Goal: Transaction & Acquisition: Book appointment/travel/reservation

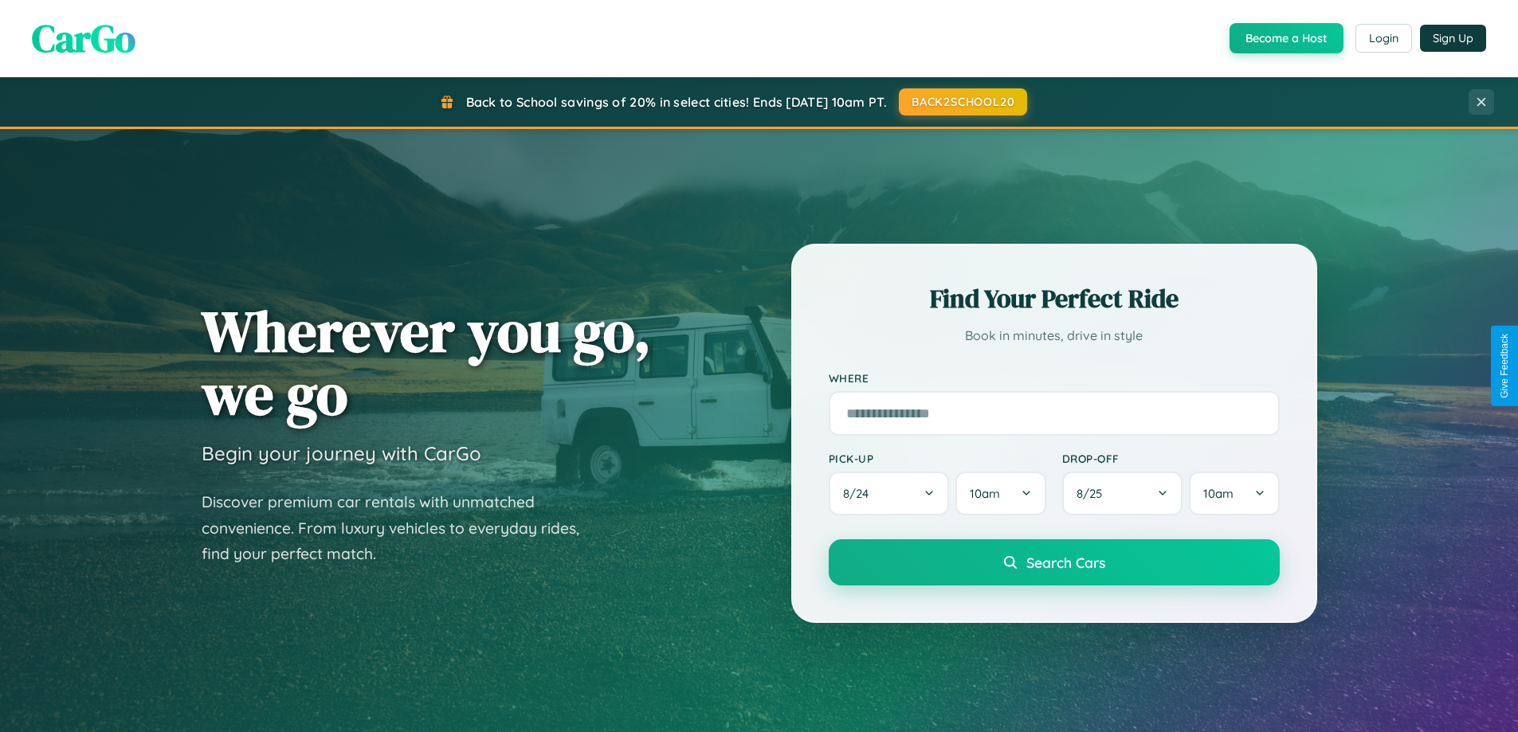
scroll to position [47, 0]
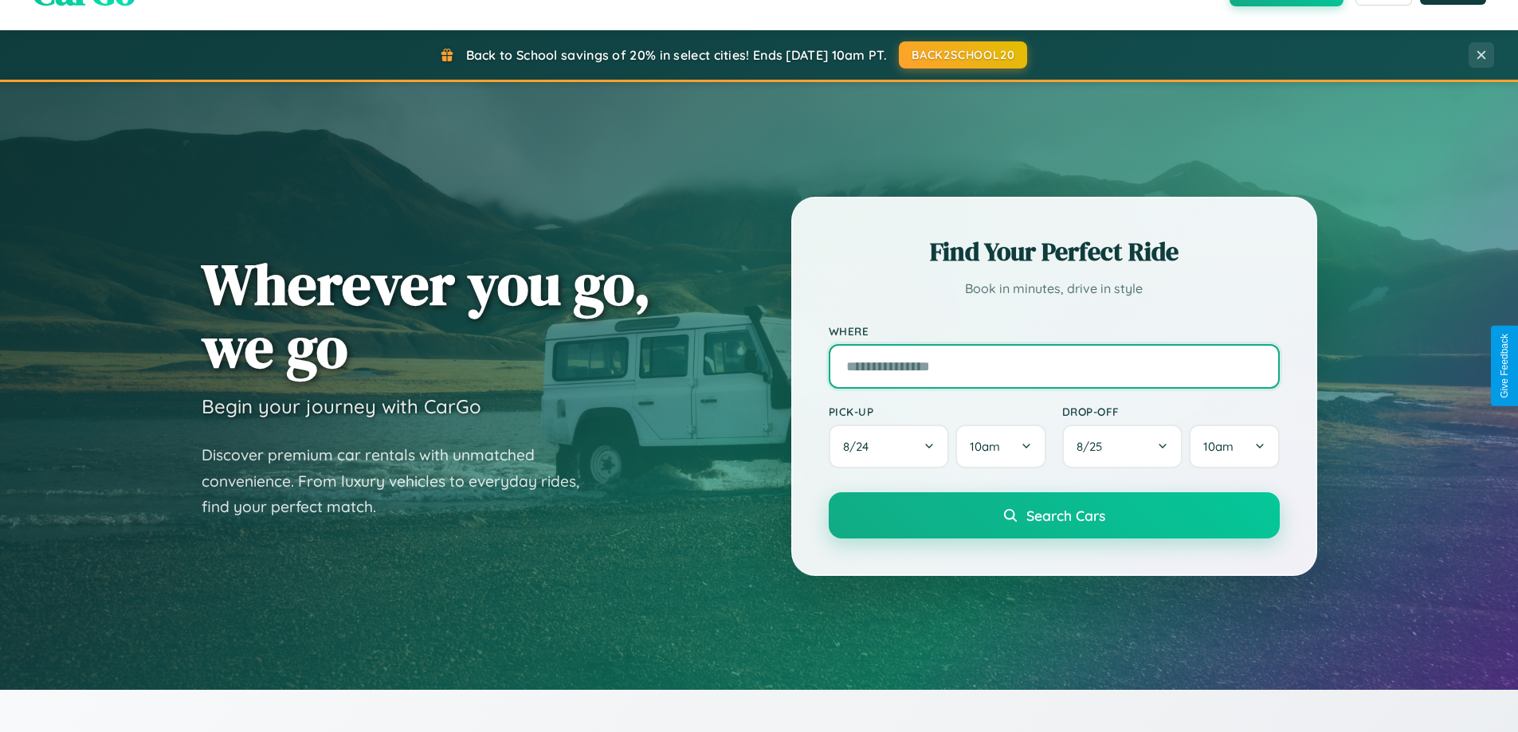
click at [1053, 366] on input "text" at bounding box center [1054, 366] width 451 height 45
type input "**********"
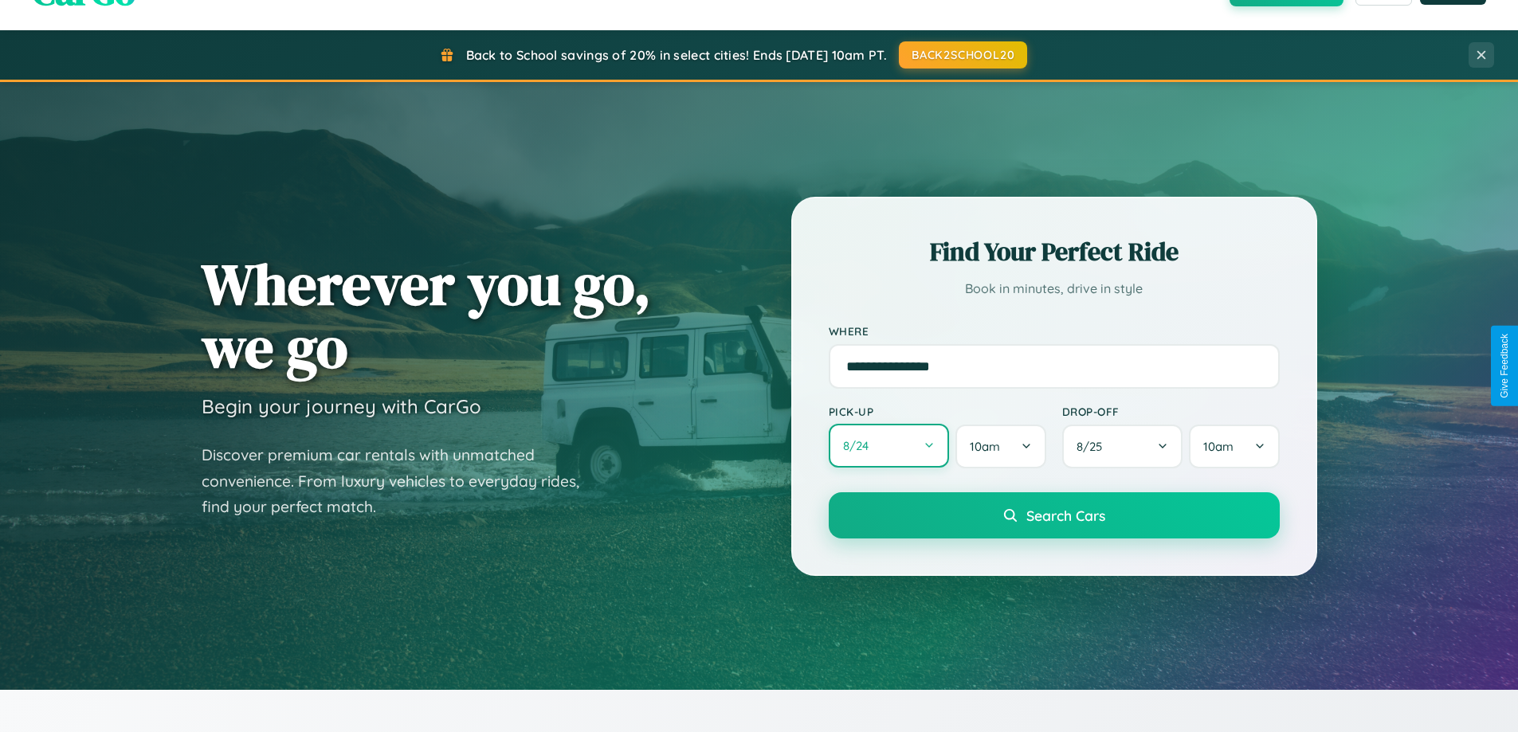
click at [888, 446] on button "8 / 24" at bounding box center [889, 446] width 121 height 44
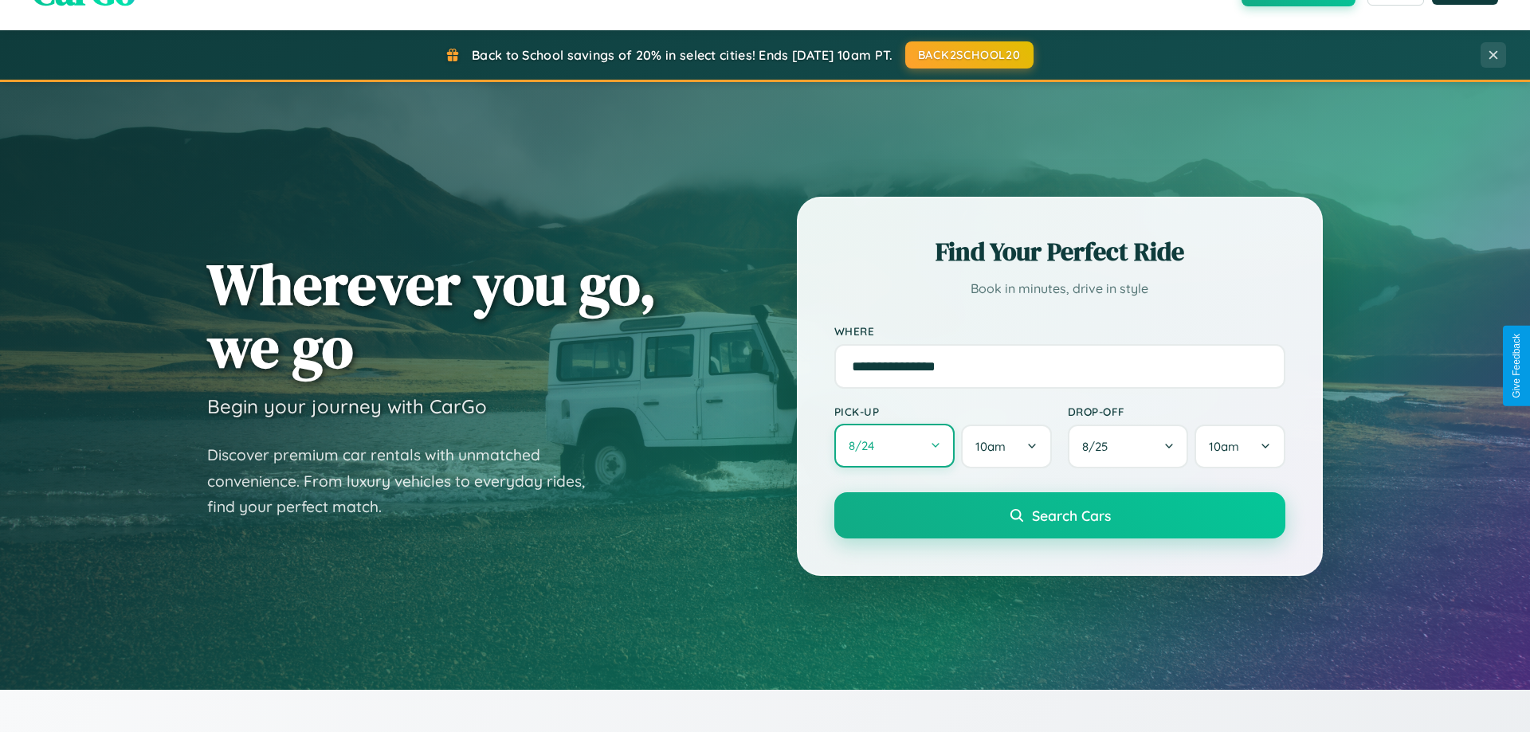
select select "*"
select select "****"
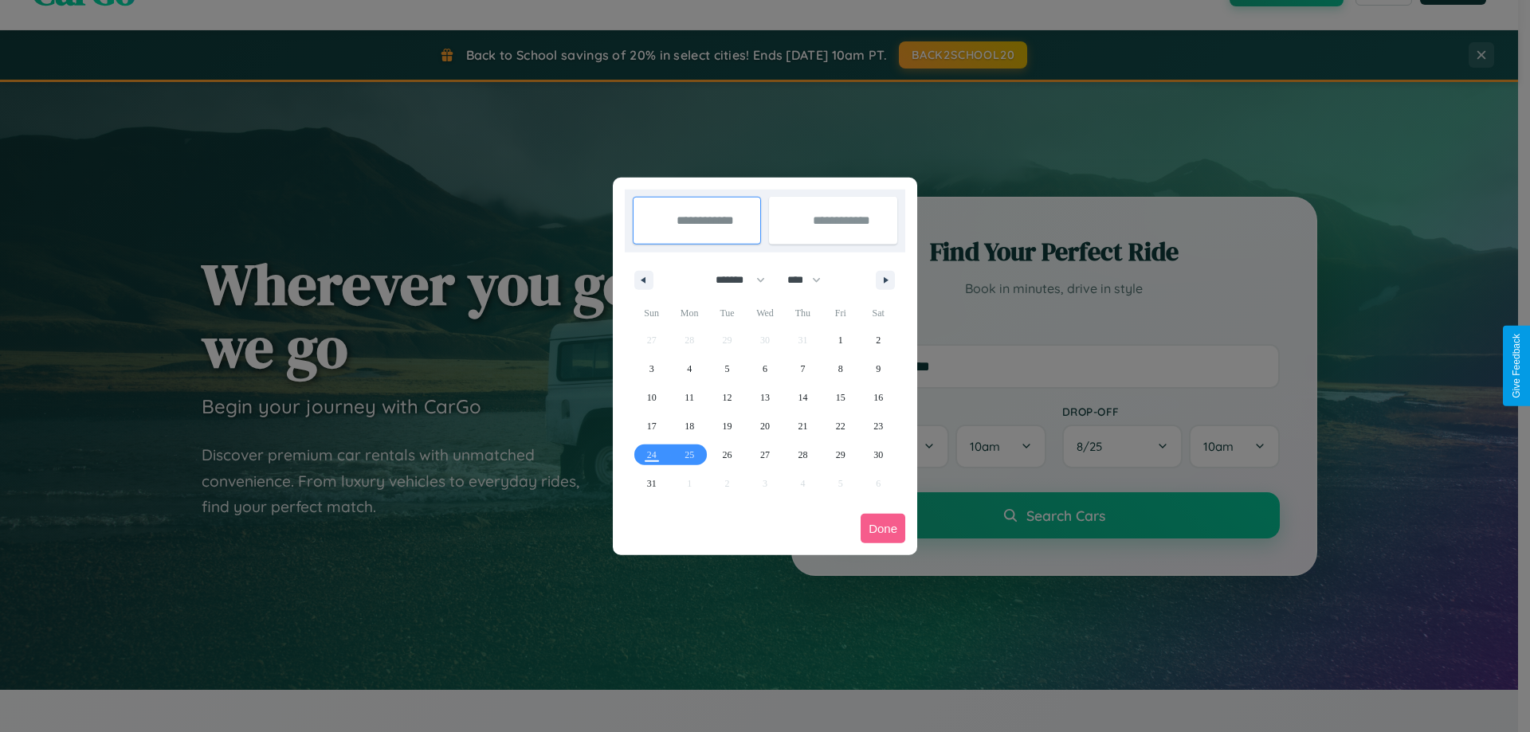
drag, startPoint x: 733, startPoint y: 280, endPoint x: 765, endPoint y: 319, distance: 51.0
click at [733, 280] on select "******* ******** ***** ***** *** **** **** ****** ********* ******* ******** **…" at bounding box center [738, 280] width 68 height 26
select select "*"
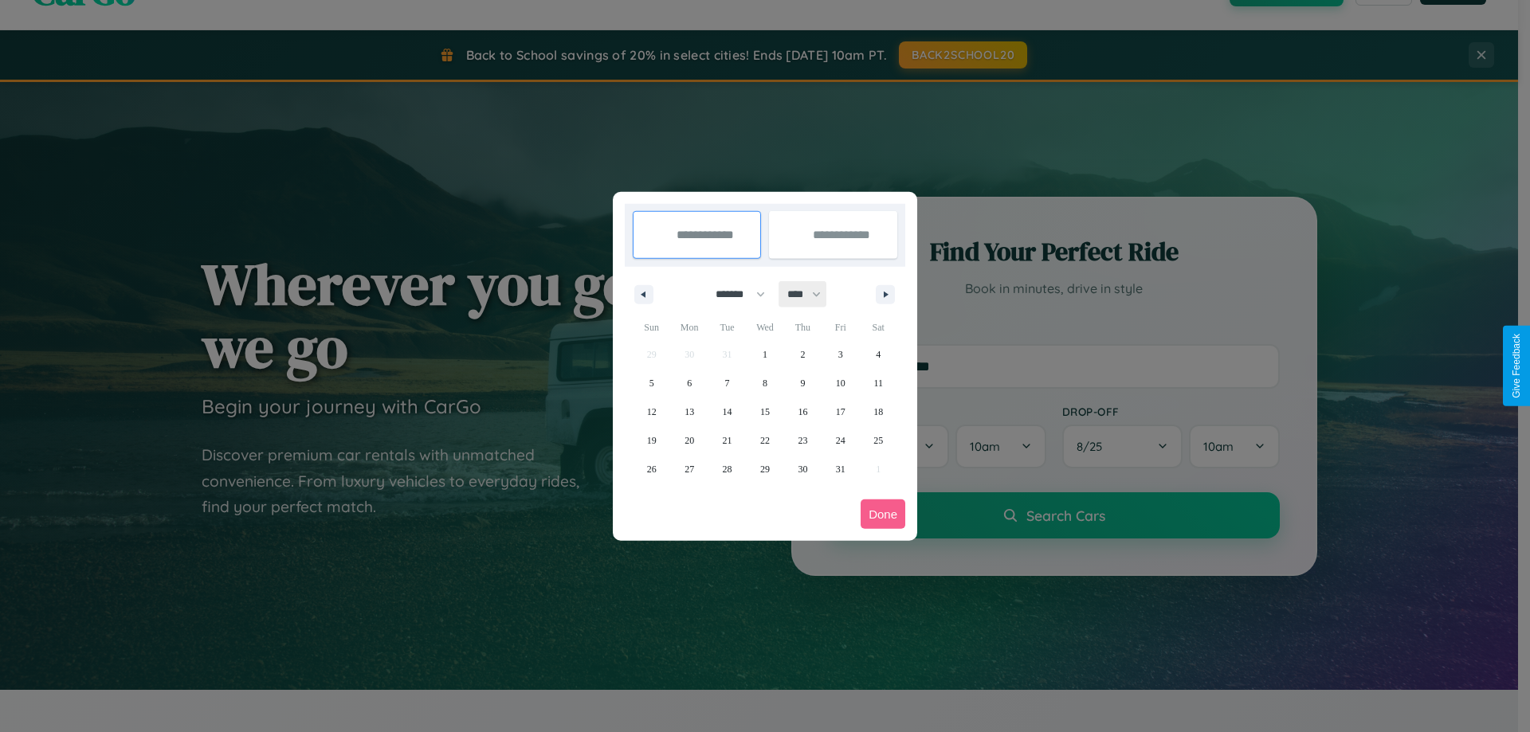
drag, startPoint x: 811, startPoint y: 294, endPoint x: 765, endPoint y: 319, distance: 52.8
click at [811, 294] on select "**** **** **** **** **** **** **** **** **** **** **** **** **** **** **** ****…" at bounding box center [803, 294] width 48 height 26
select select "****"
click at [651, 468] on span "25" at bounding box center [652, 469] width 10 height 29
type input "**********"
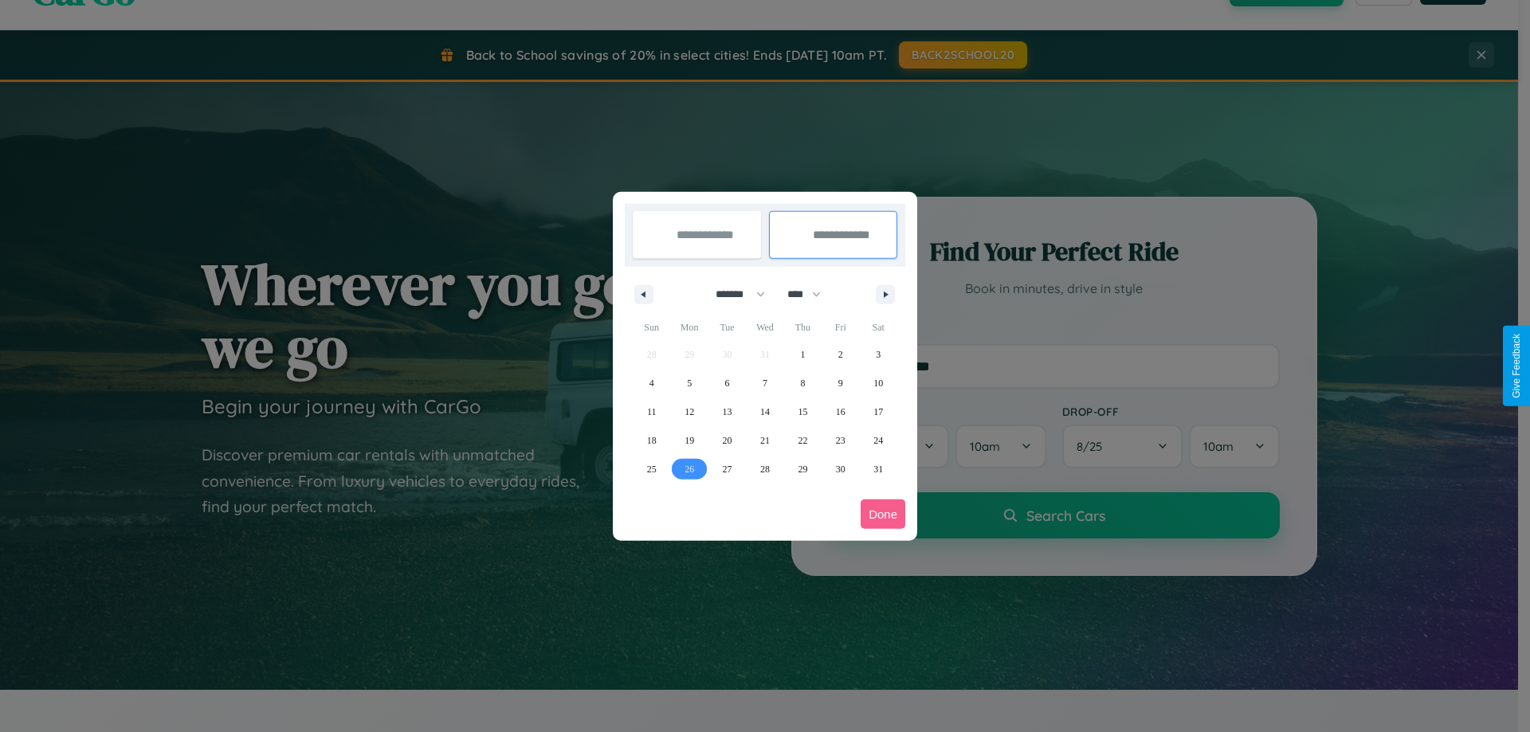
click at [689, 468] on span "26" at bounding box center [689, 469] width 10 height 29
type input "**********"
click at [883, 514] on button "Done" at bounding box center [882, 514] width 45 height 29
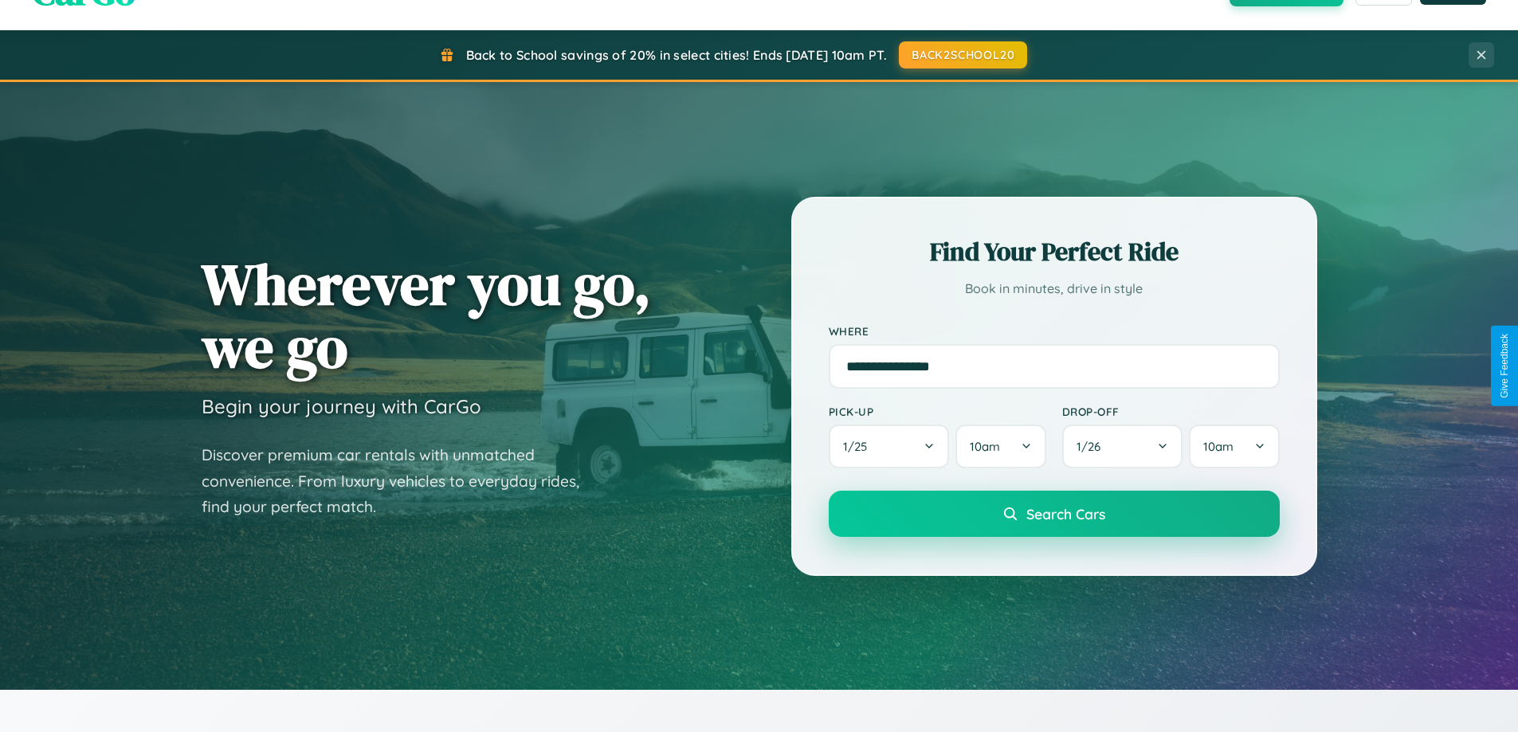
click at [1053, 514] on span "Search Cars" at bounding box center [1065, 514] width 79 height 18
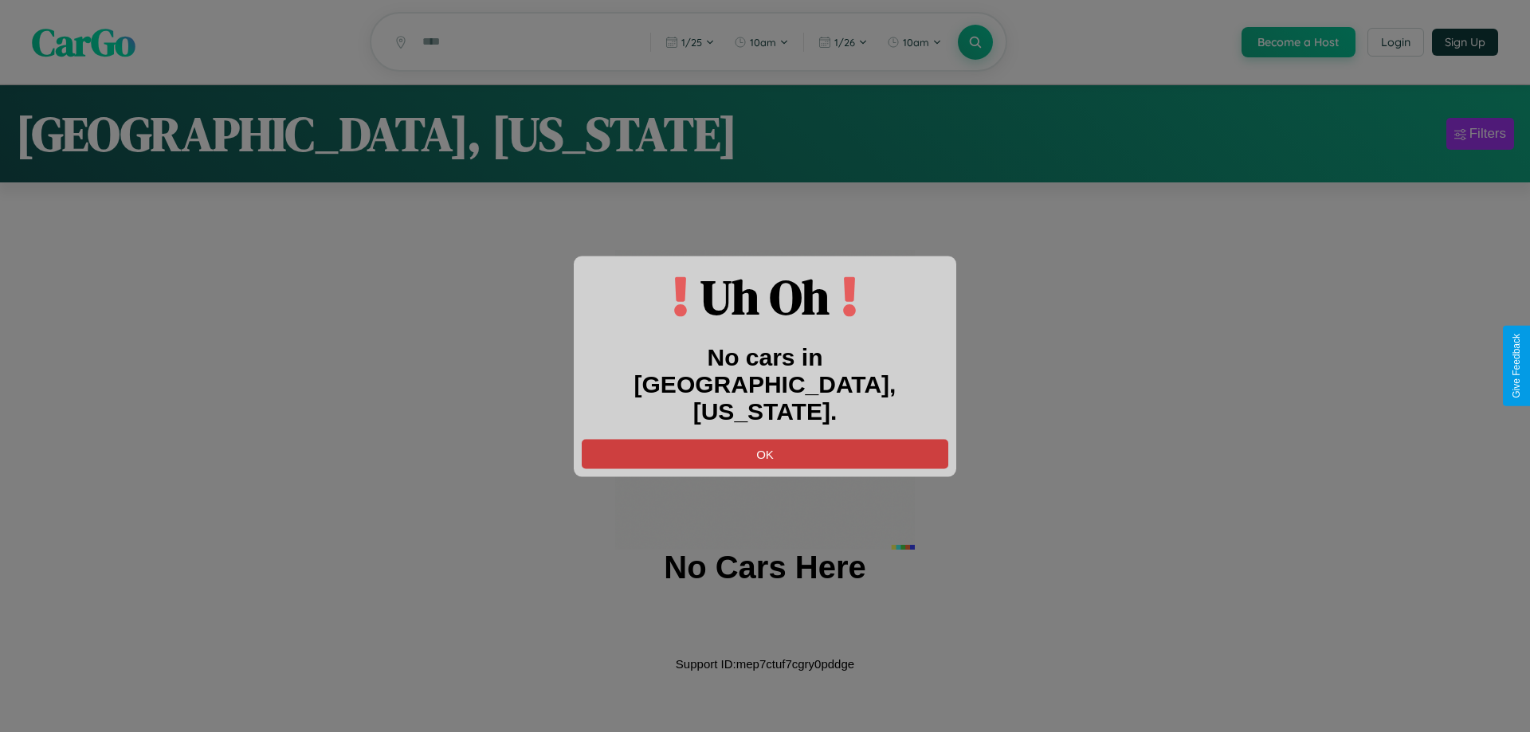
click at [765, 439] on button "OK" at bounding box center [765, 453] width 367 height 29
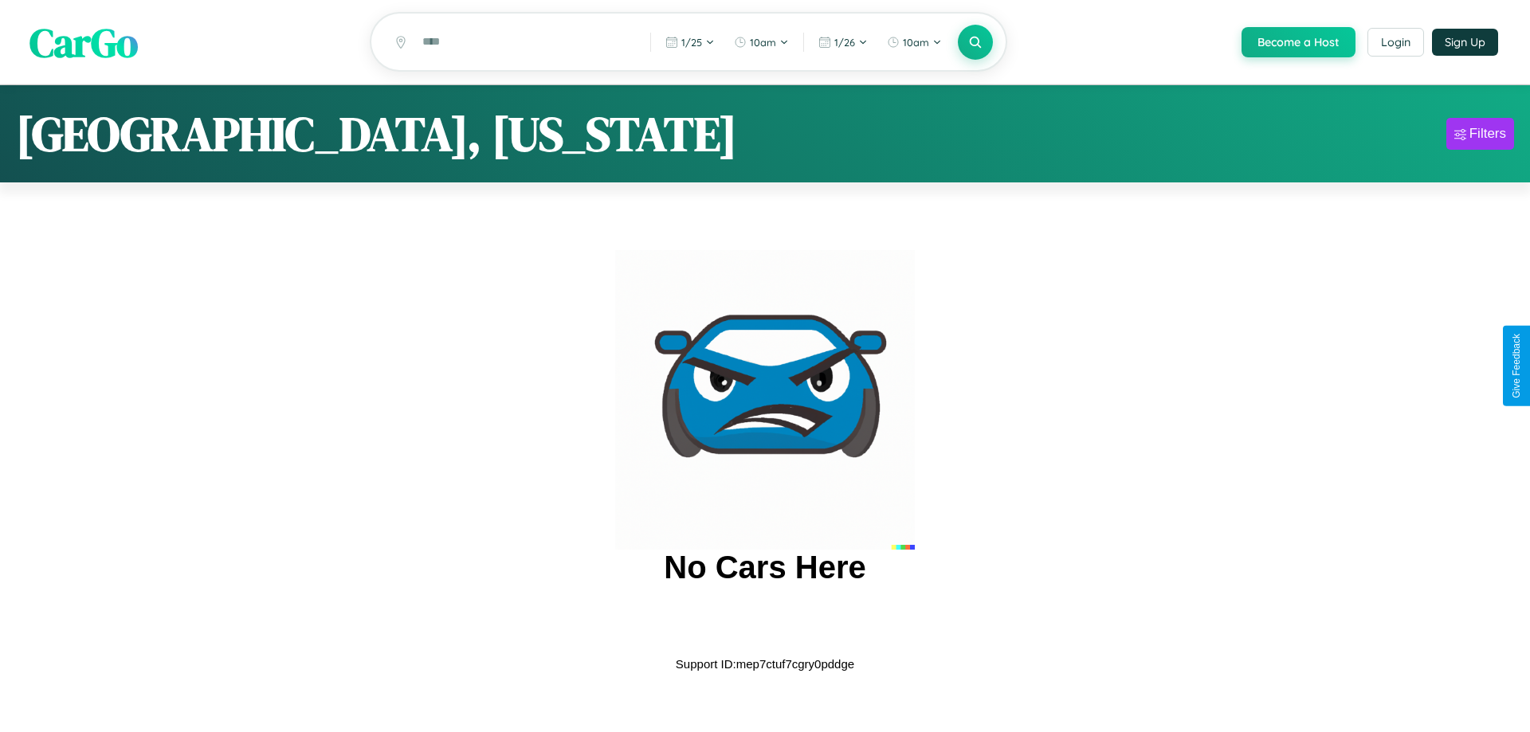
click at [84, 42] on span "CarGo" at bounding box center [83, 41] width 108 height 55
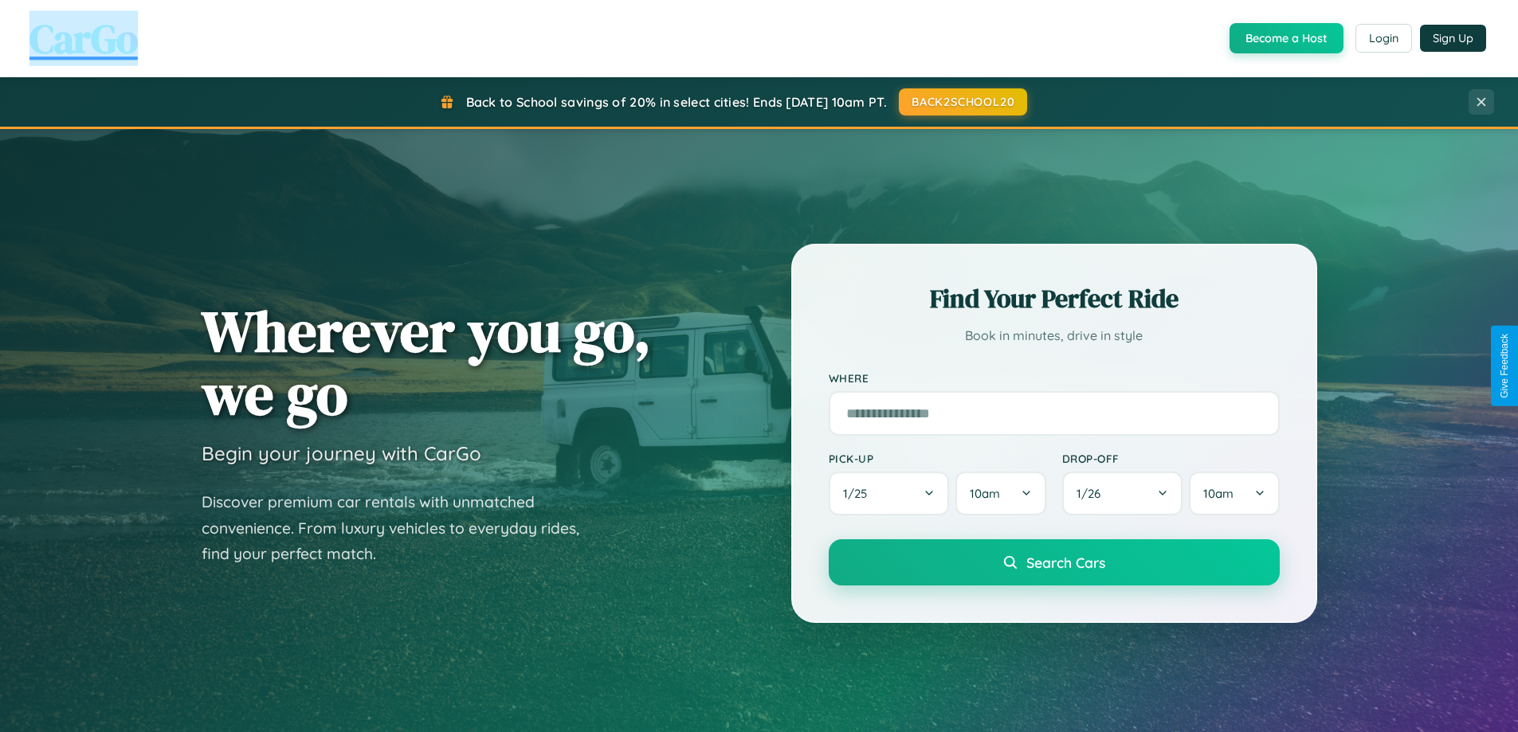
scroll to position [1096, 0]
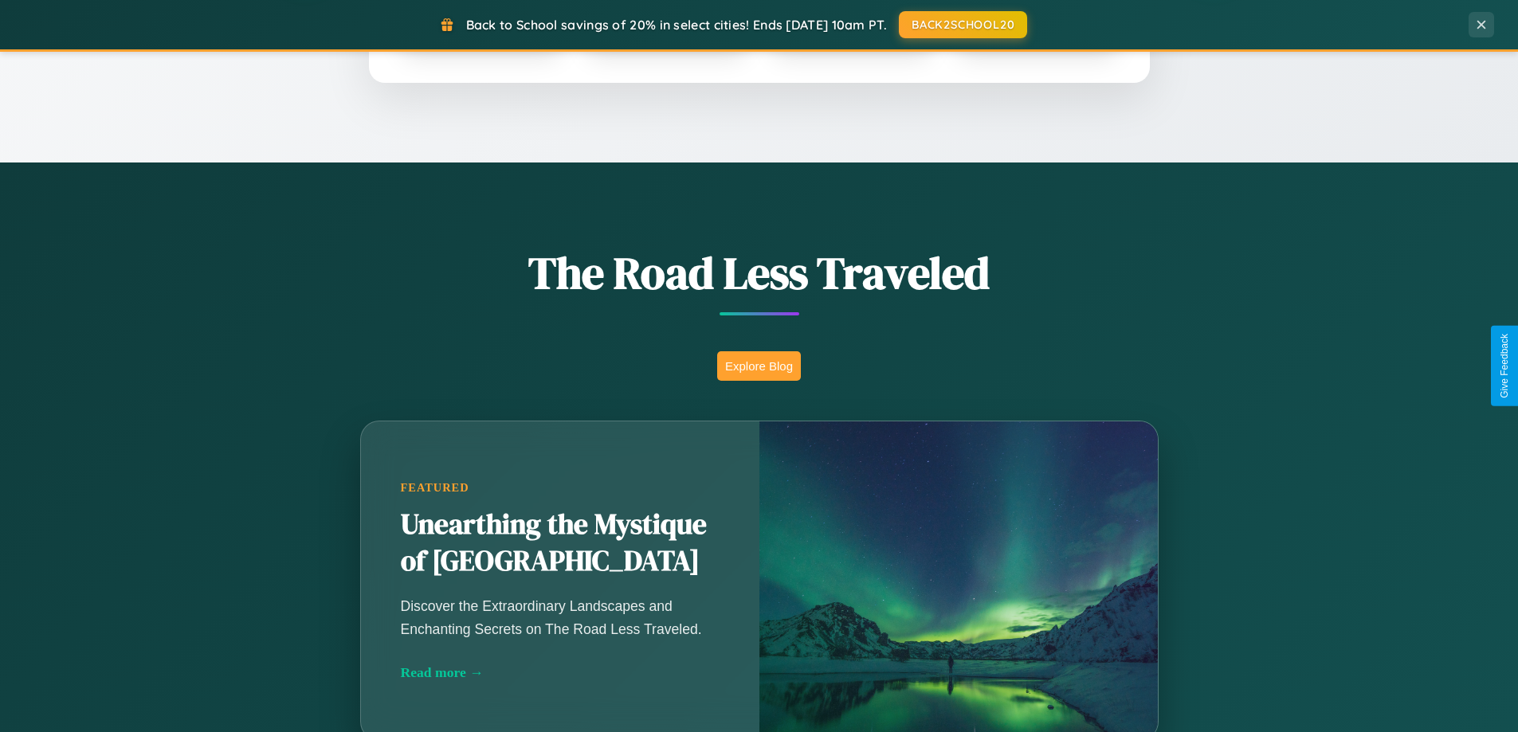
click at [758, 366] on button "Explore Blog" at bounding box center [759, 365] width 84 height 29
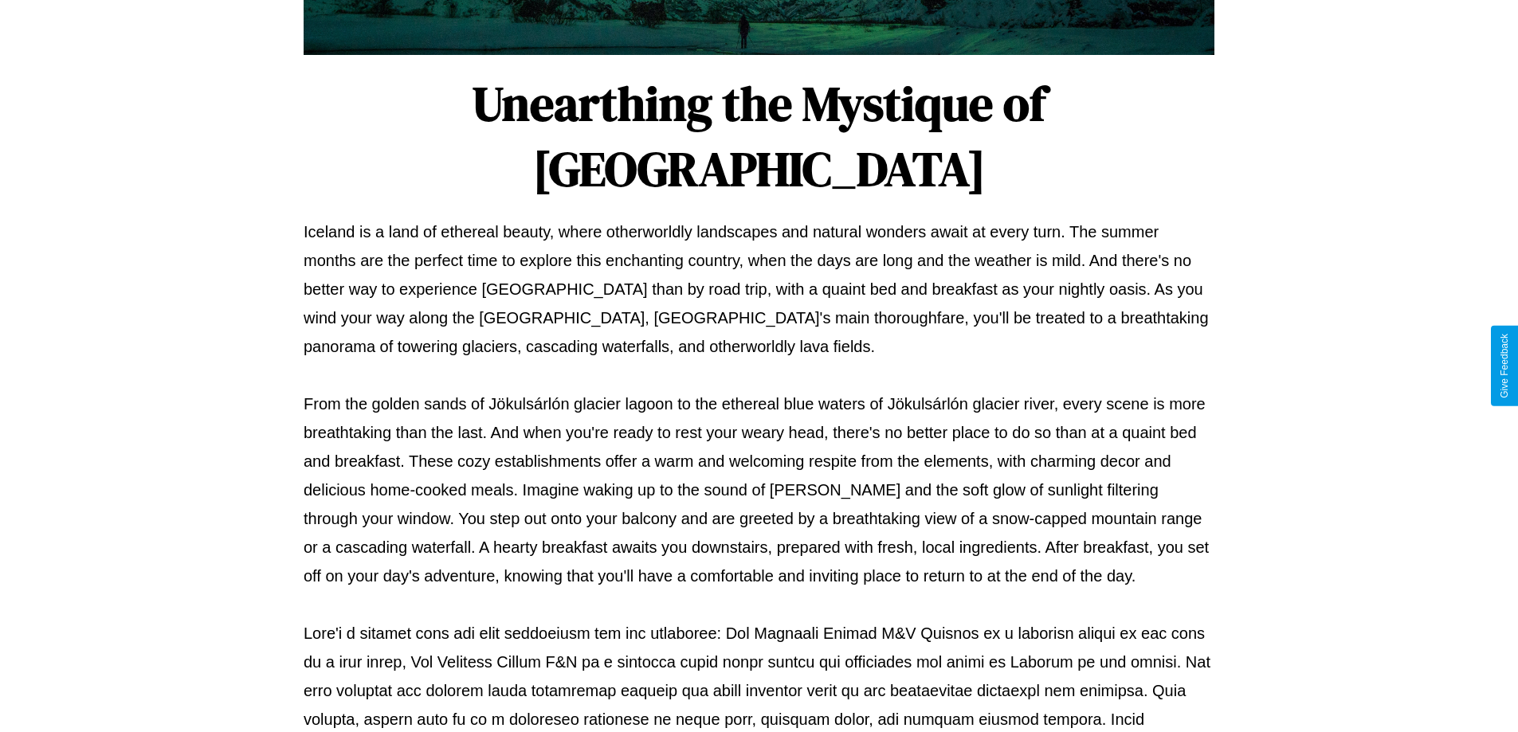
scroll to position [515, 0]
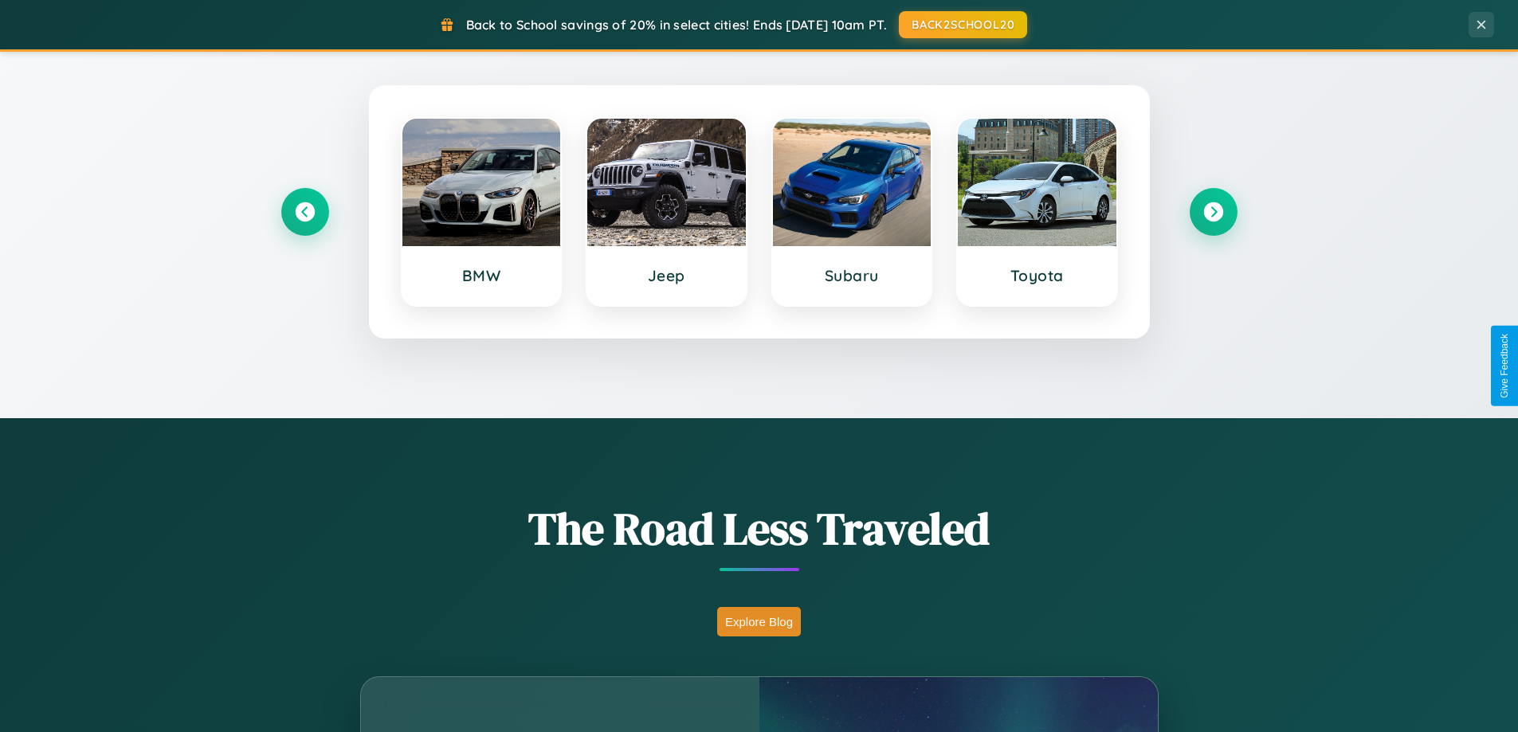
scroll to position [687, 0]
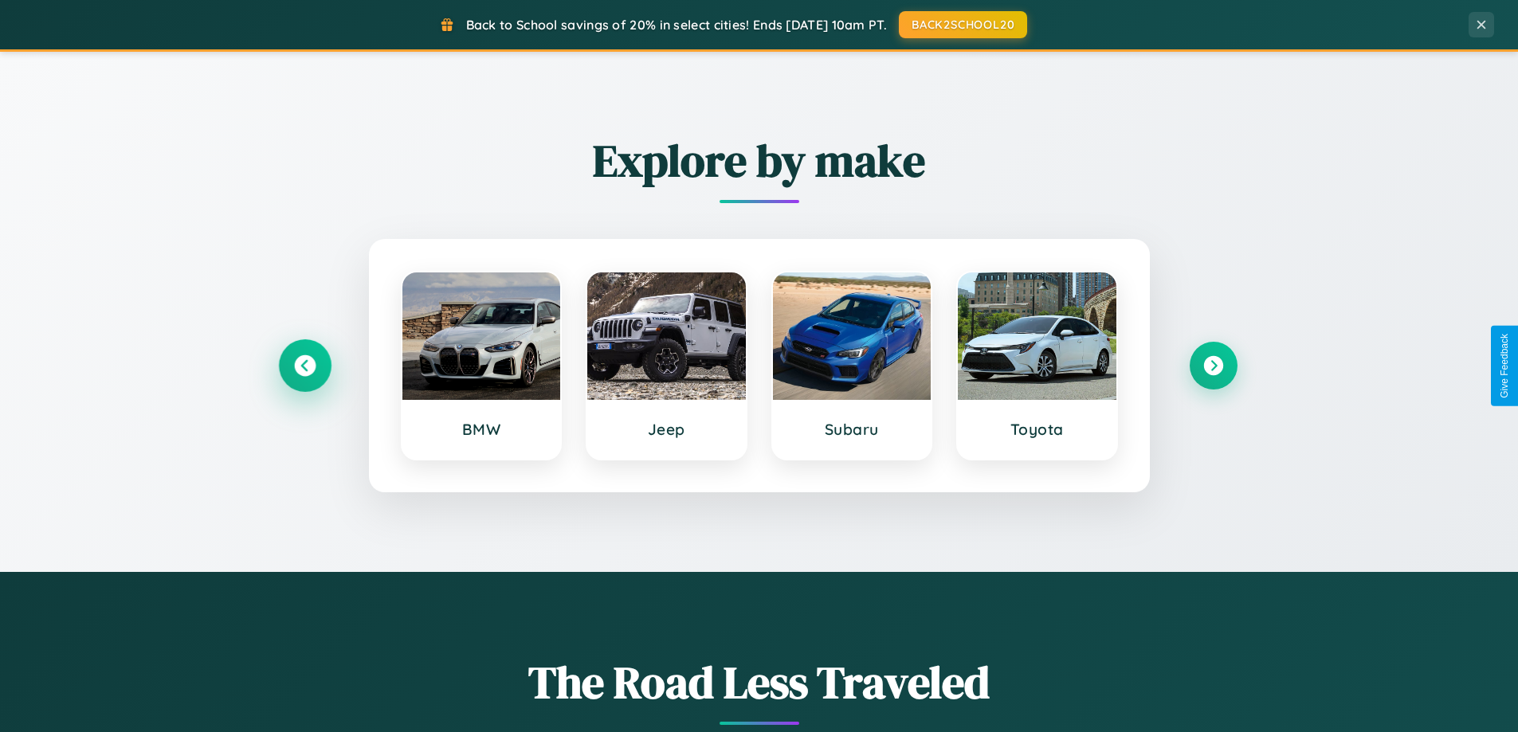
click at [304, 366] on icon at bounding box center [305, 366] width 22 height 22
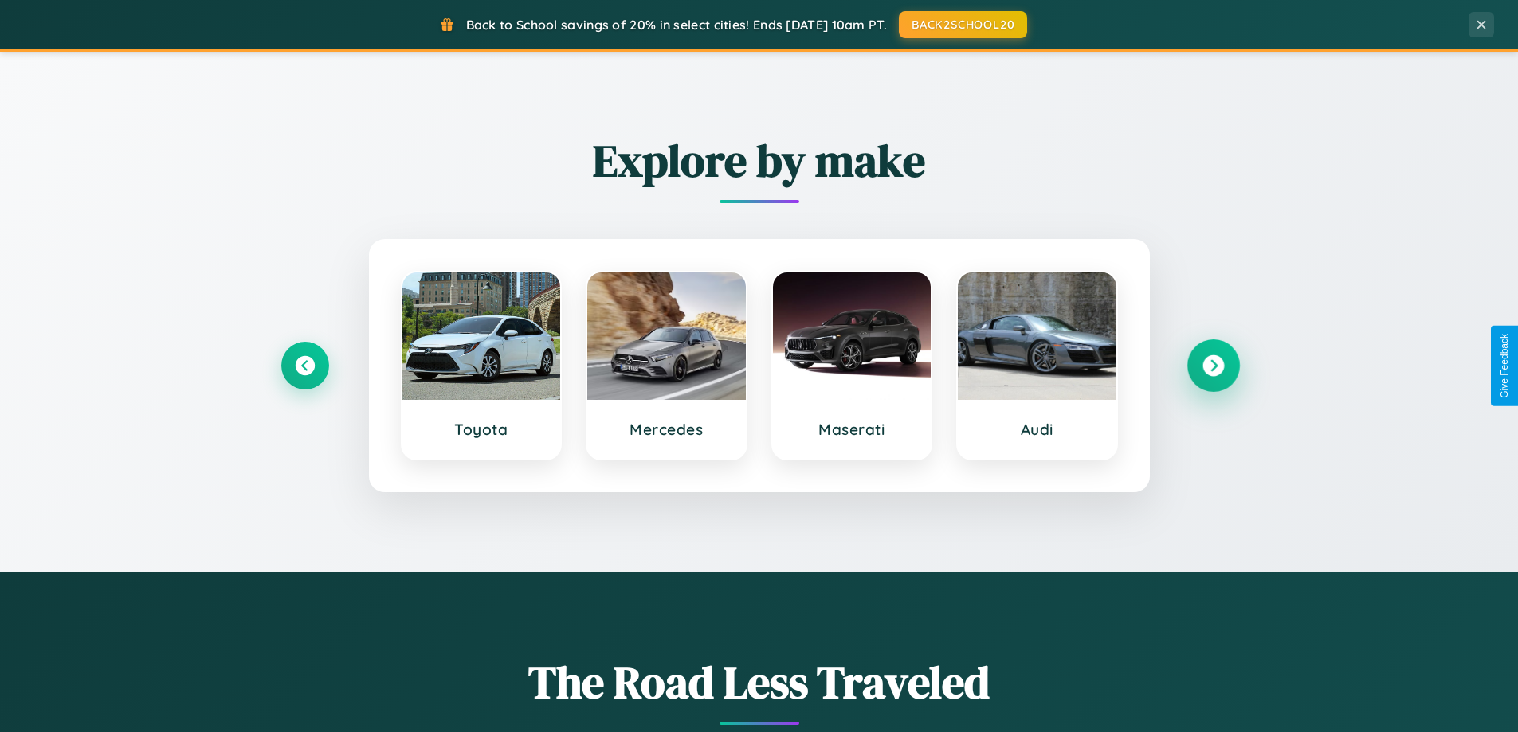
click at [1213, 366] on icon at bounding box center [1213, 366] width 22 height 22
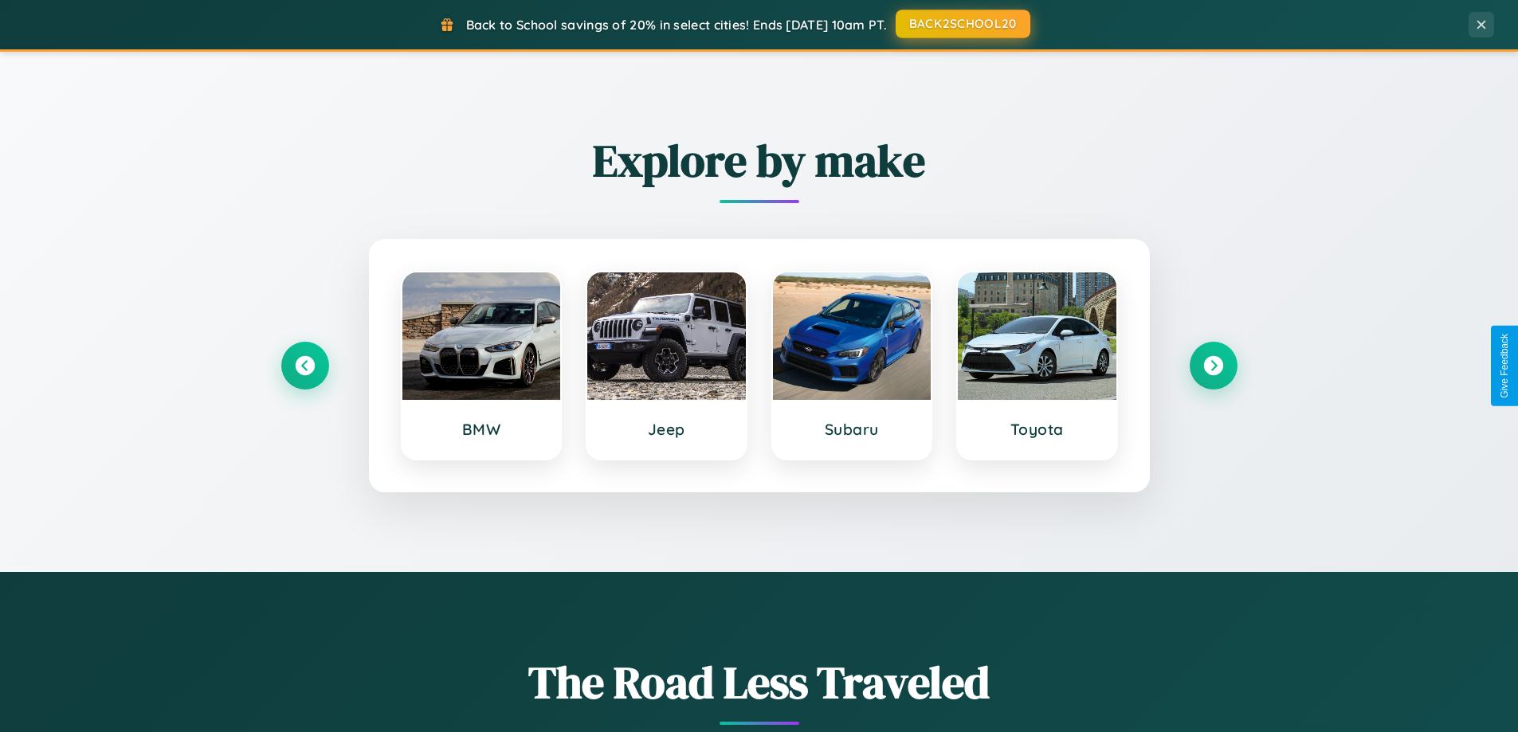
click at [962, 24] on button "BACK2SCHOOL20" at bounding box center [963, 24] width 135 height 29
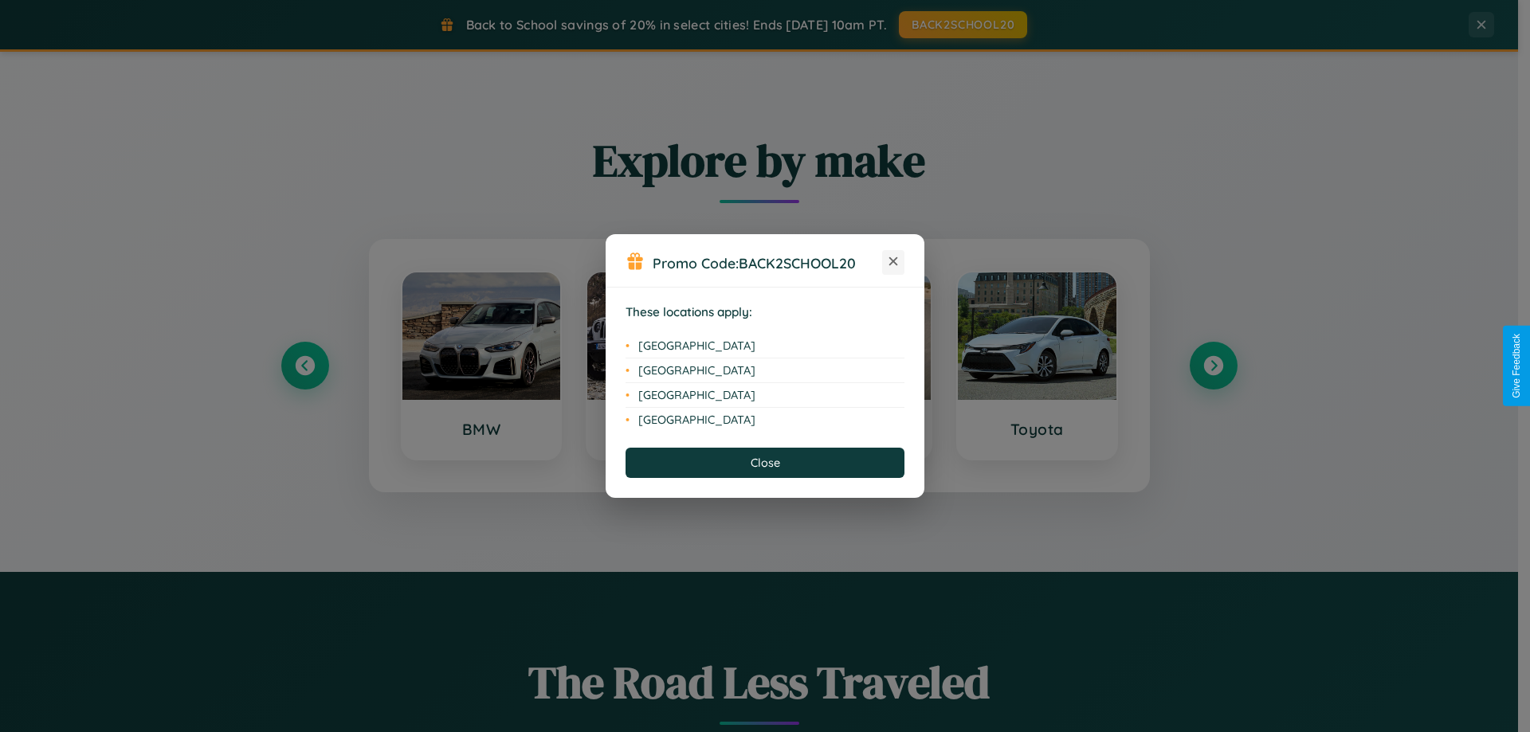
click at [893, 262] on icon at bounding box center [893, 261] width 9 height 9
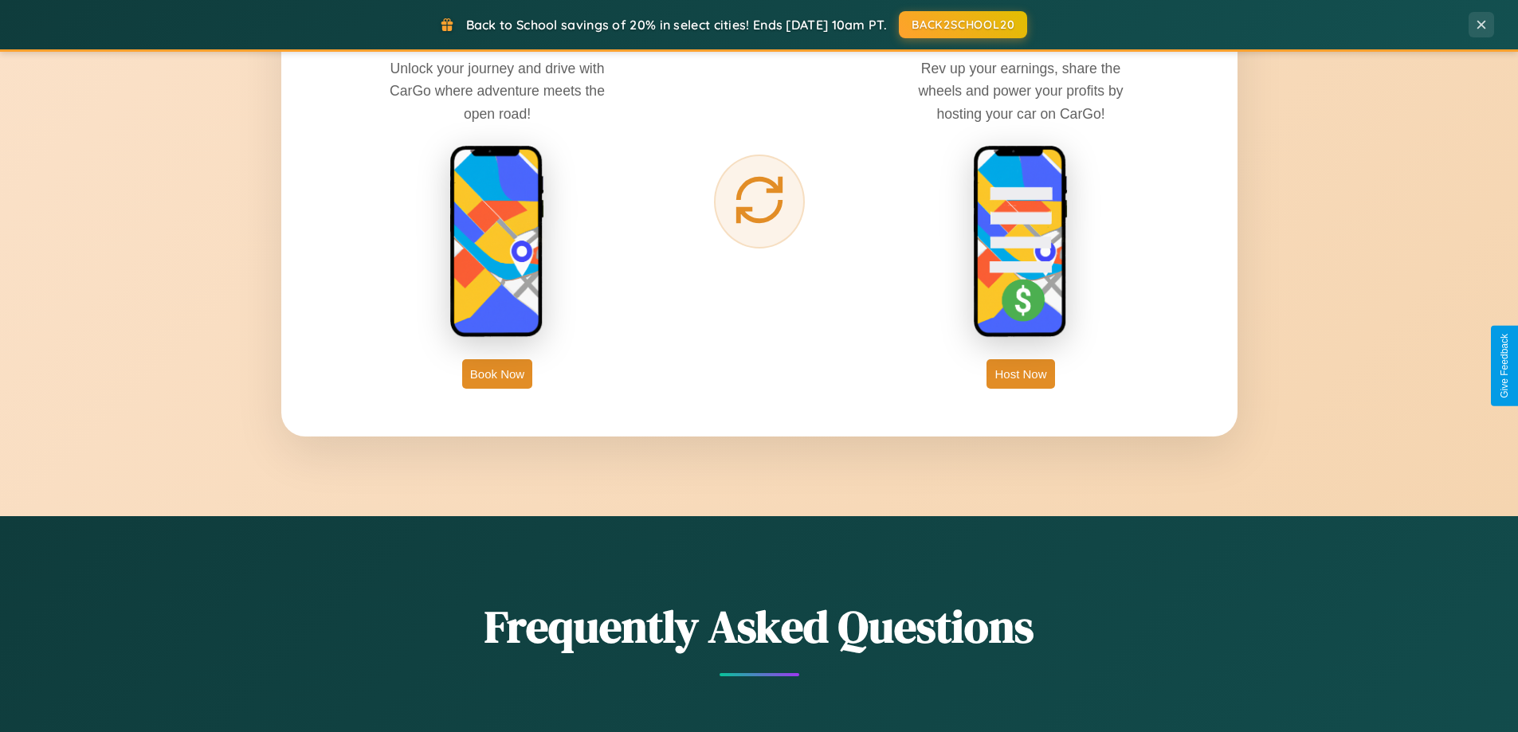
scroll to position [2560, 0]
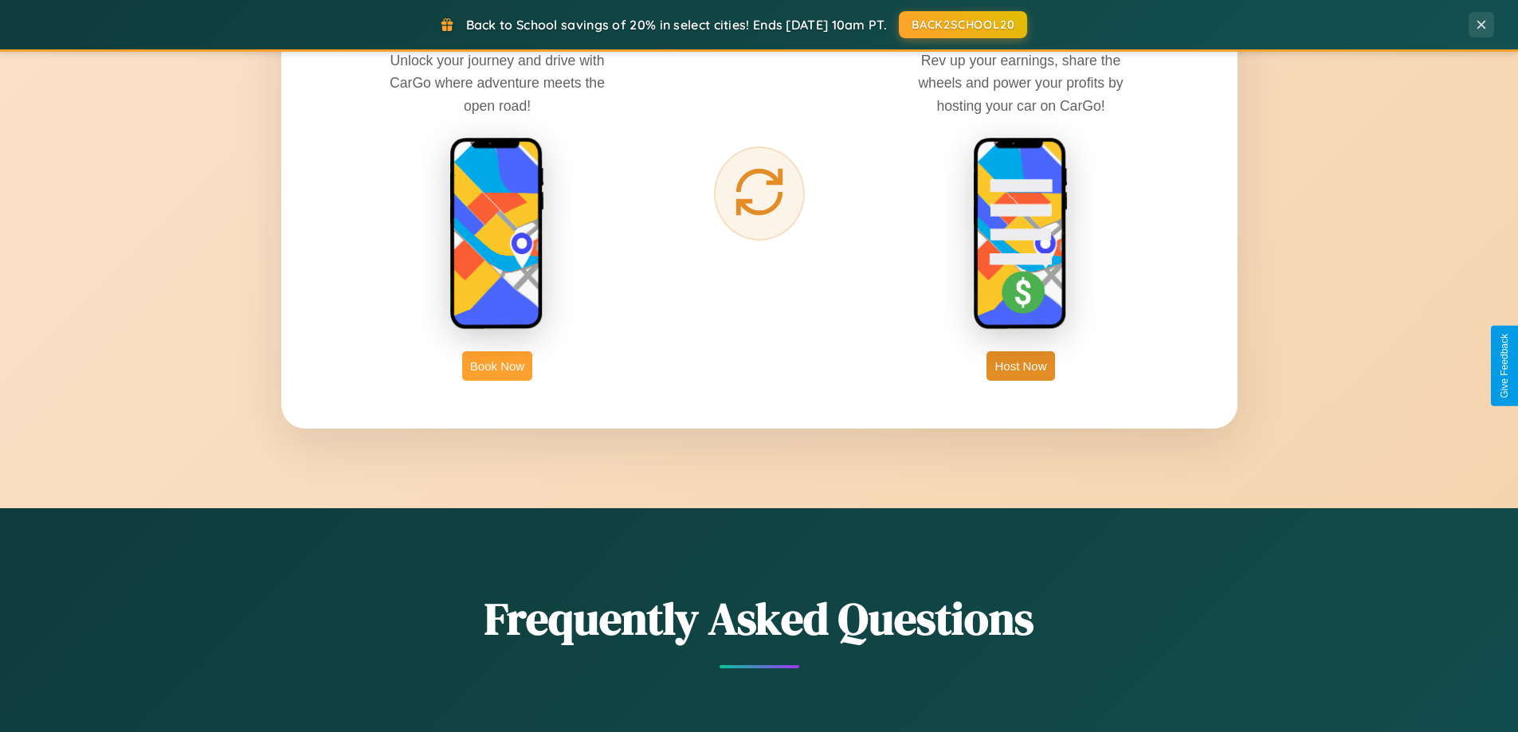
click at [497, 366] on button "Book Now" at bounding box center [497, 365] width 70 height 29
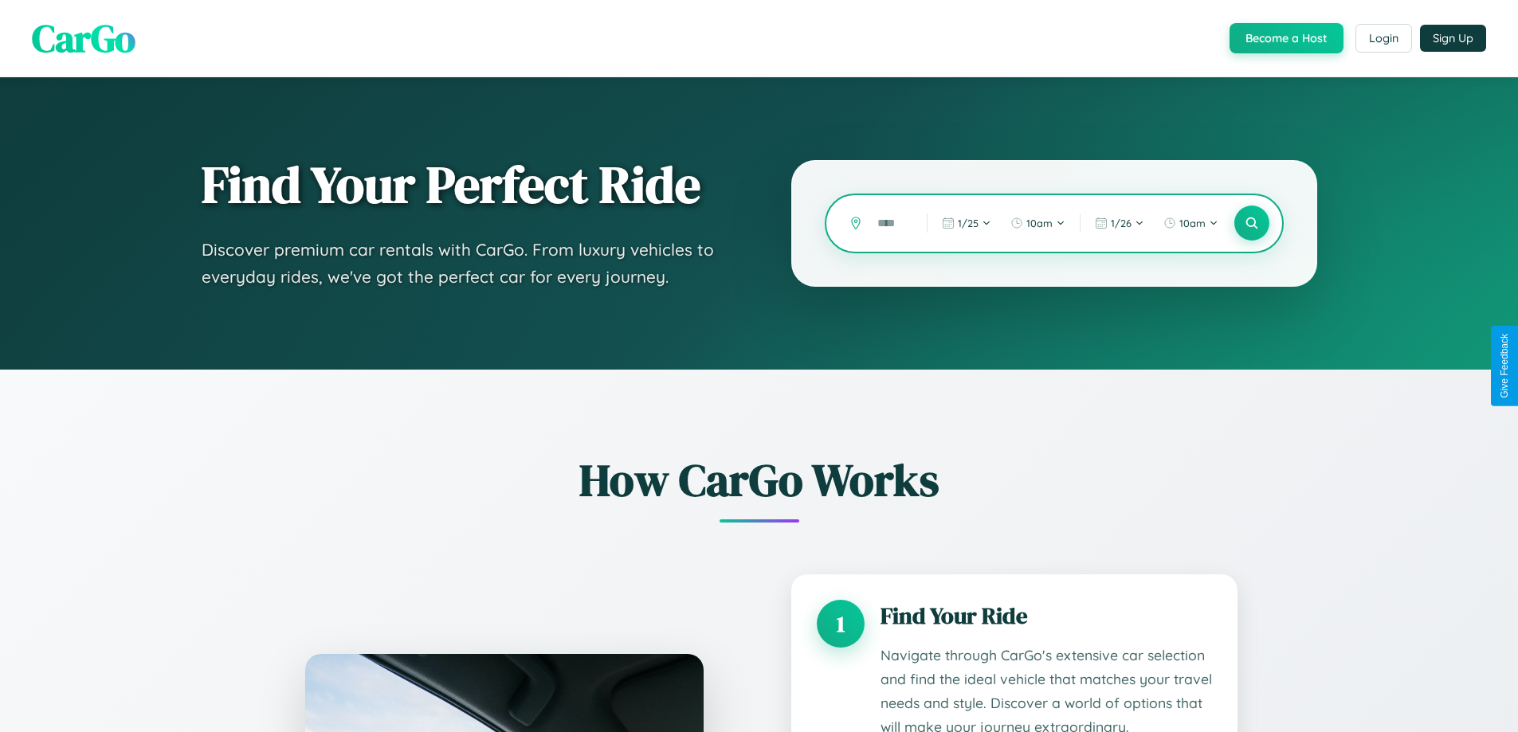
click at [890, 223] on input "text" at bounding box center [889, 224] width 41 height 28
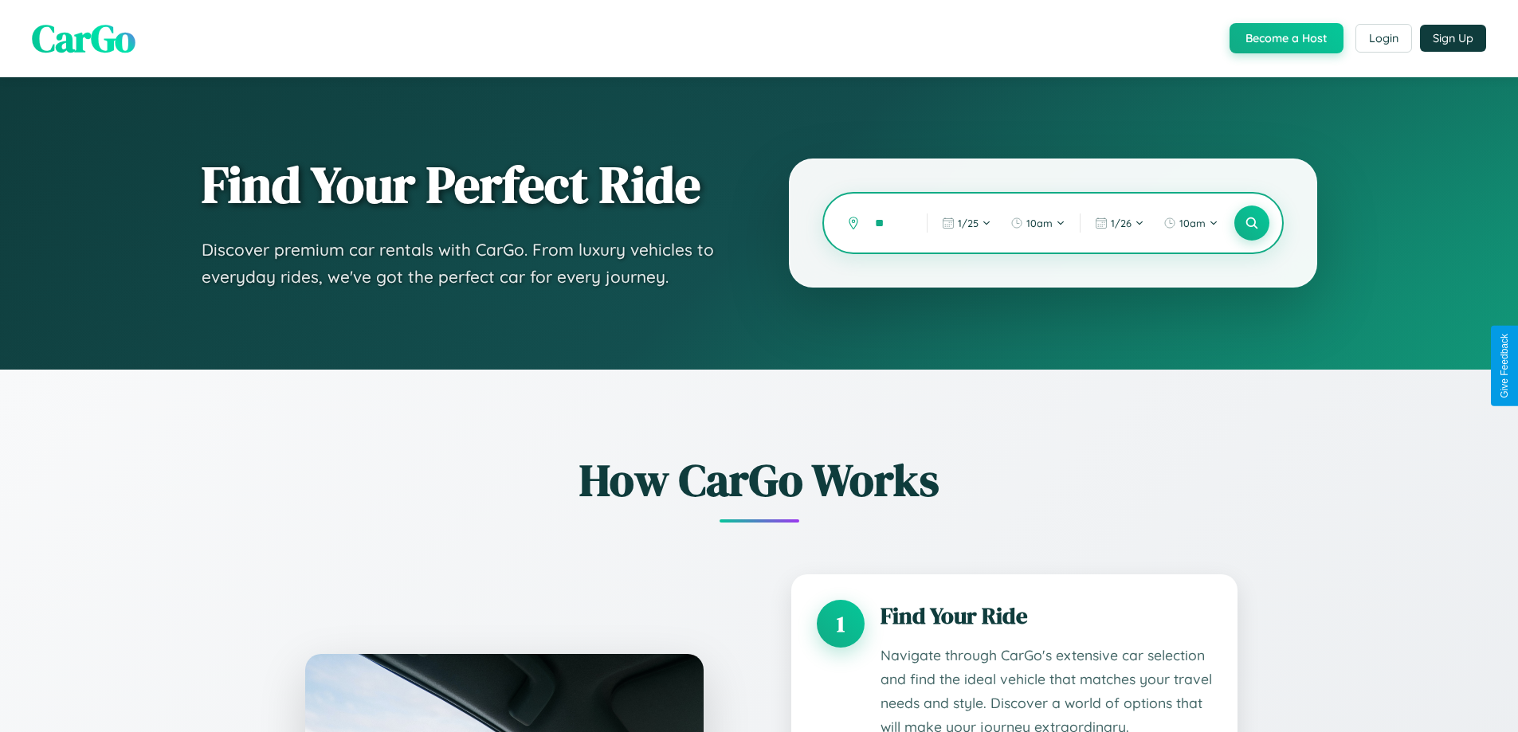
type input "*"
type input "******"
click at [1251, 223] on icon at bounding box center [1251, 223] width 15 height 15
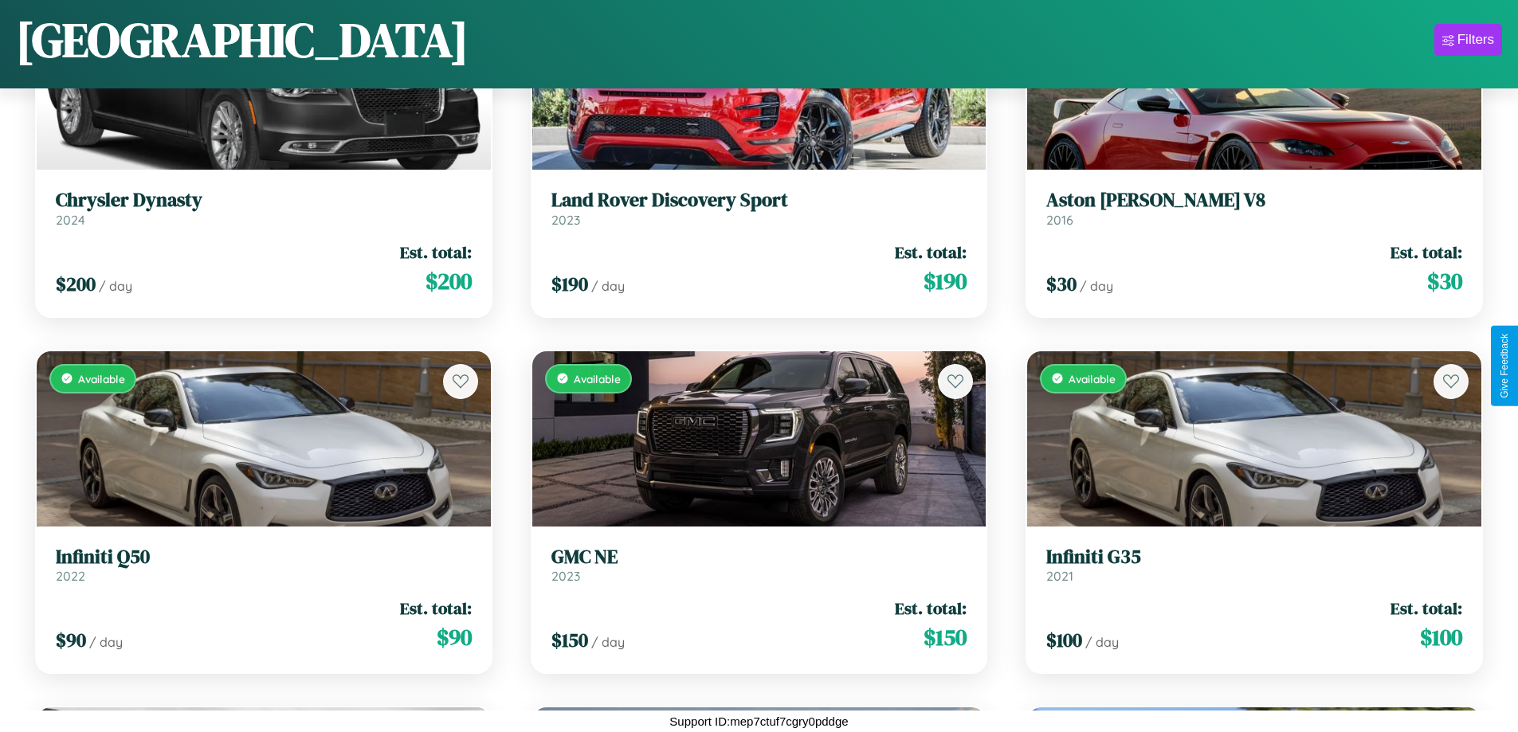
scroll to position [4506, 0]
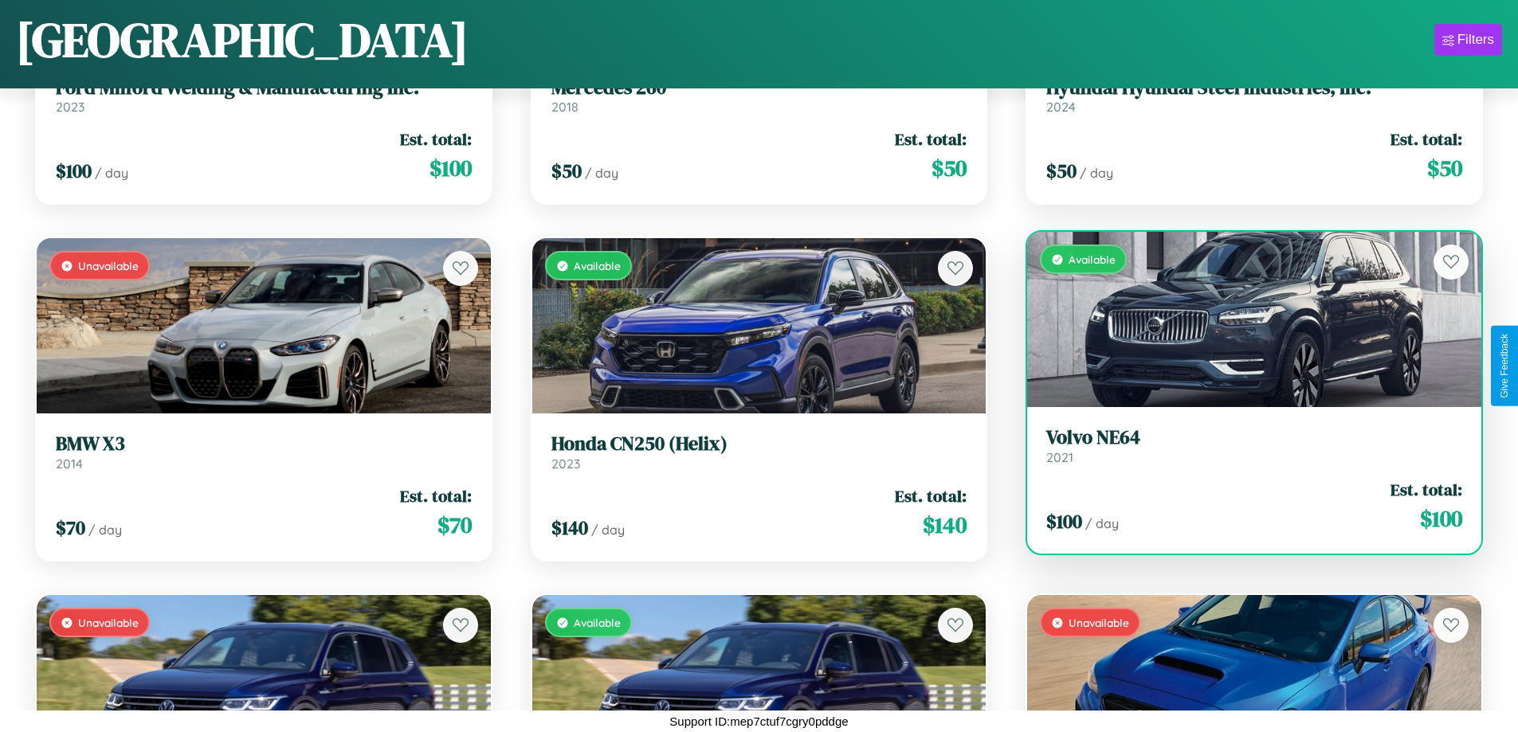
click at [1244, 445] on h3 "Volvo NE64" at bounding box center [1254, 437] width 416 height 23
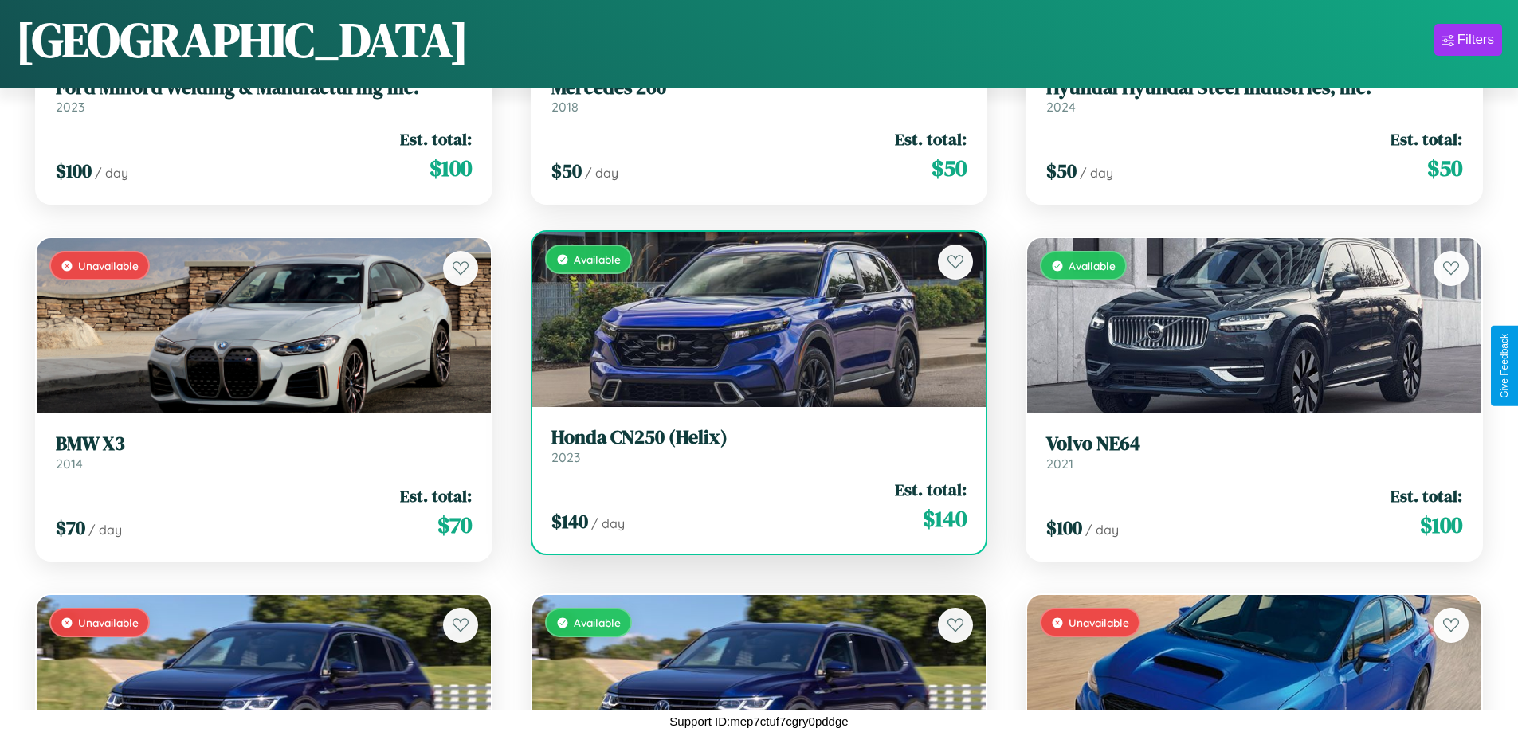
scroll to position [9500, 0]
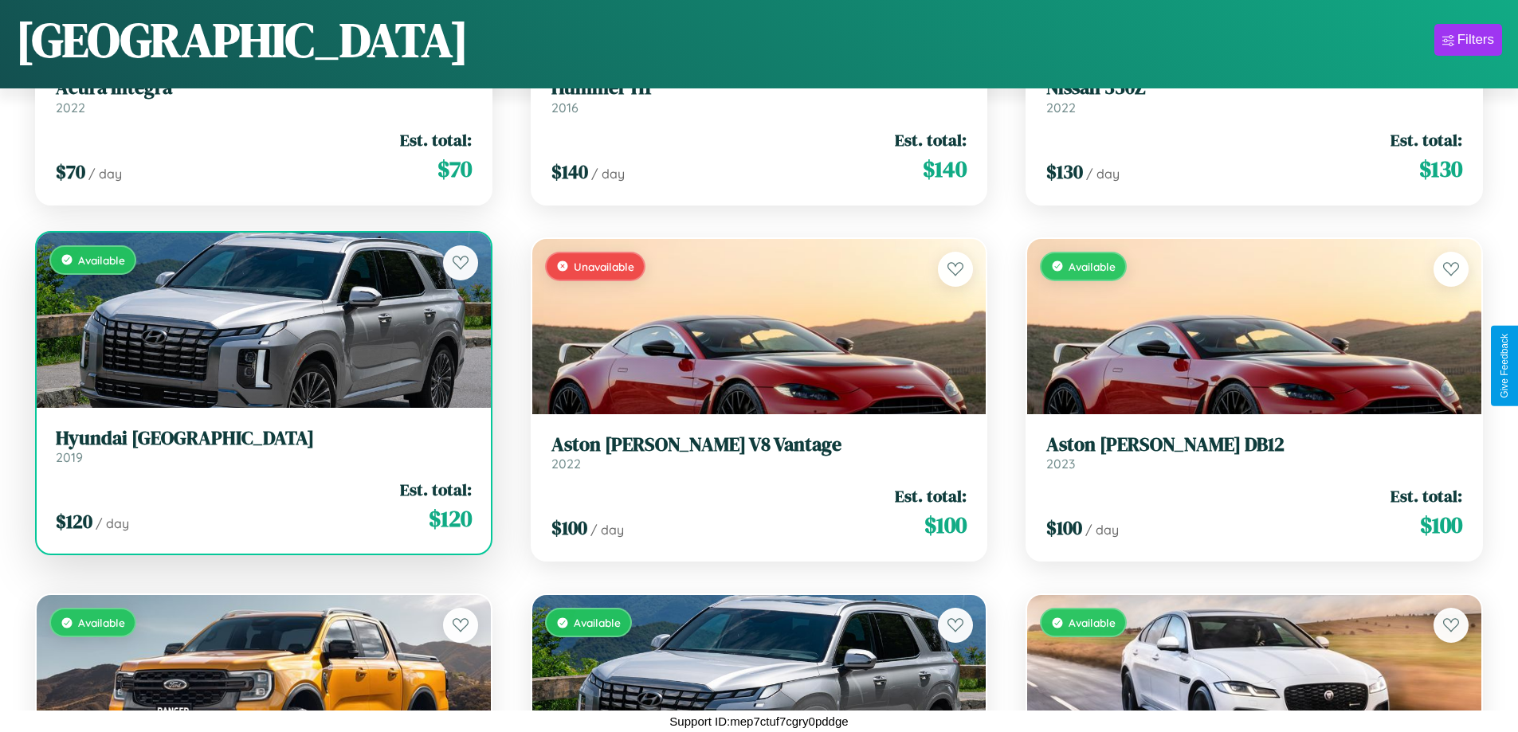
click at [261, 445] on h3 "Hyundai Veracruz" at bounding box center [264, 438] width 416 height 23
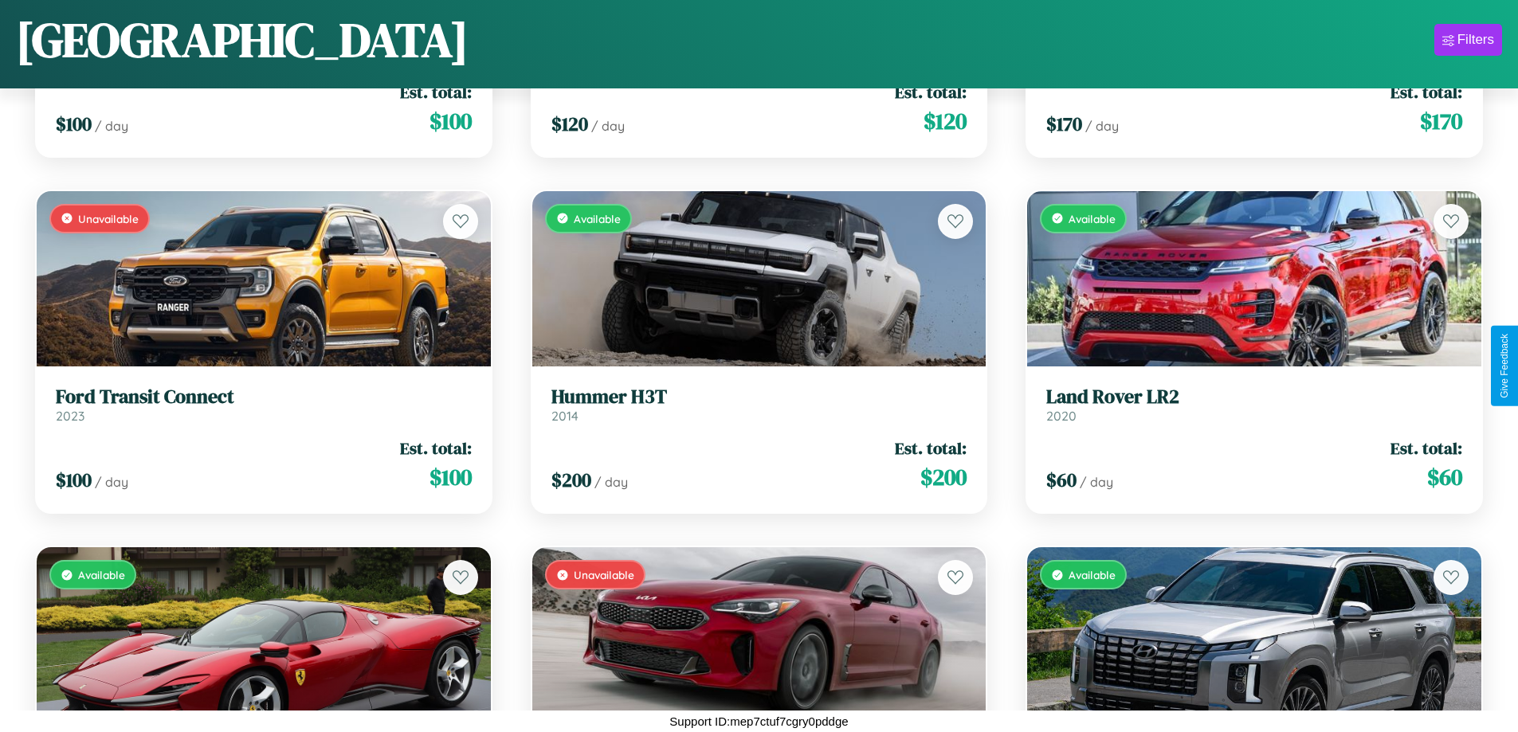
scroll to position [13425, 0]
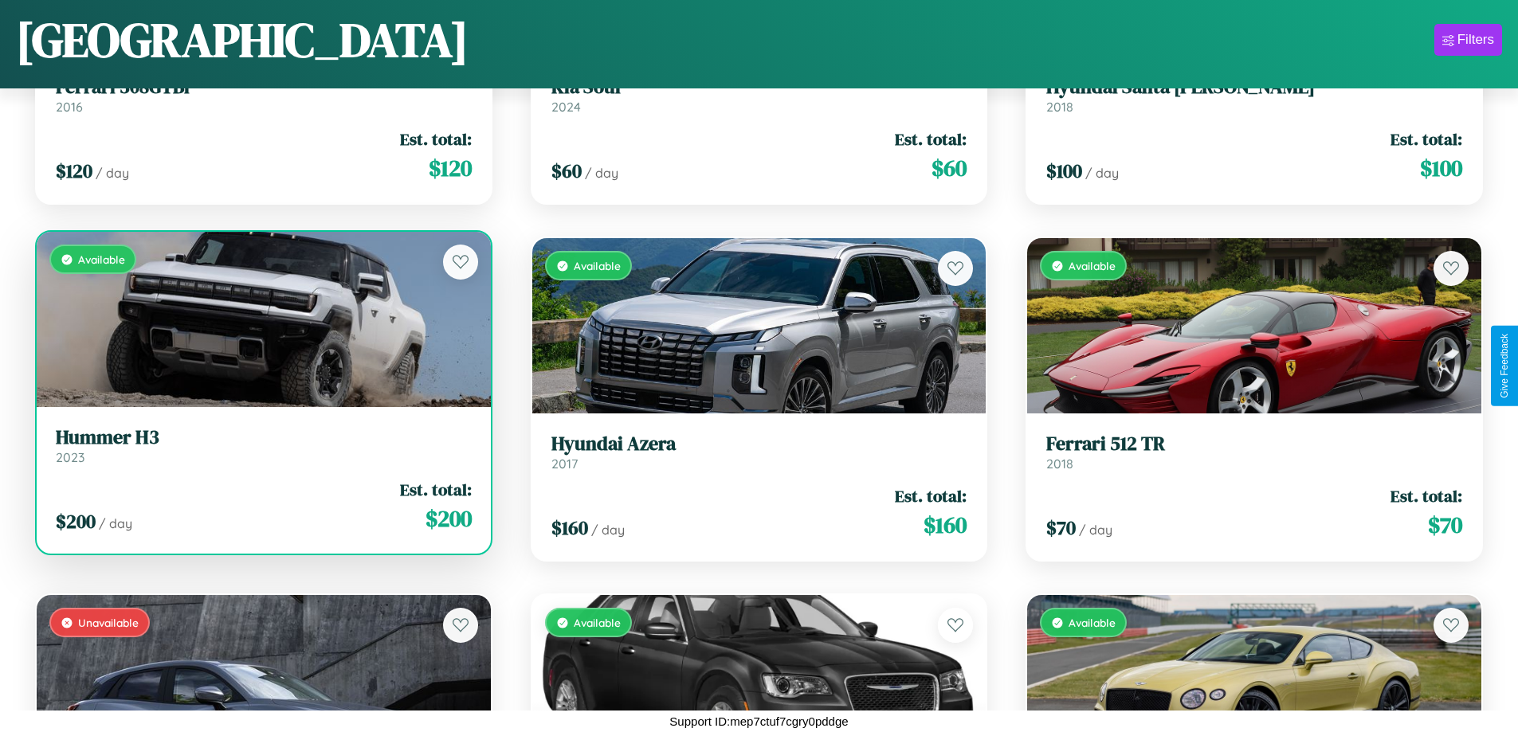
click at [261, 445] on h3 "Hummer H3" at bounding box center [264, 437] width 416 height 23
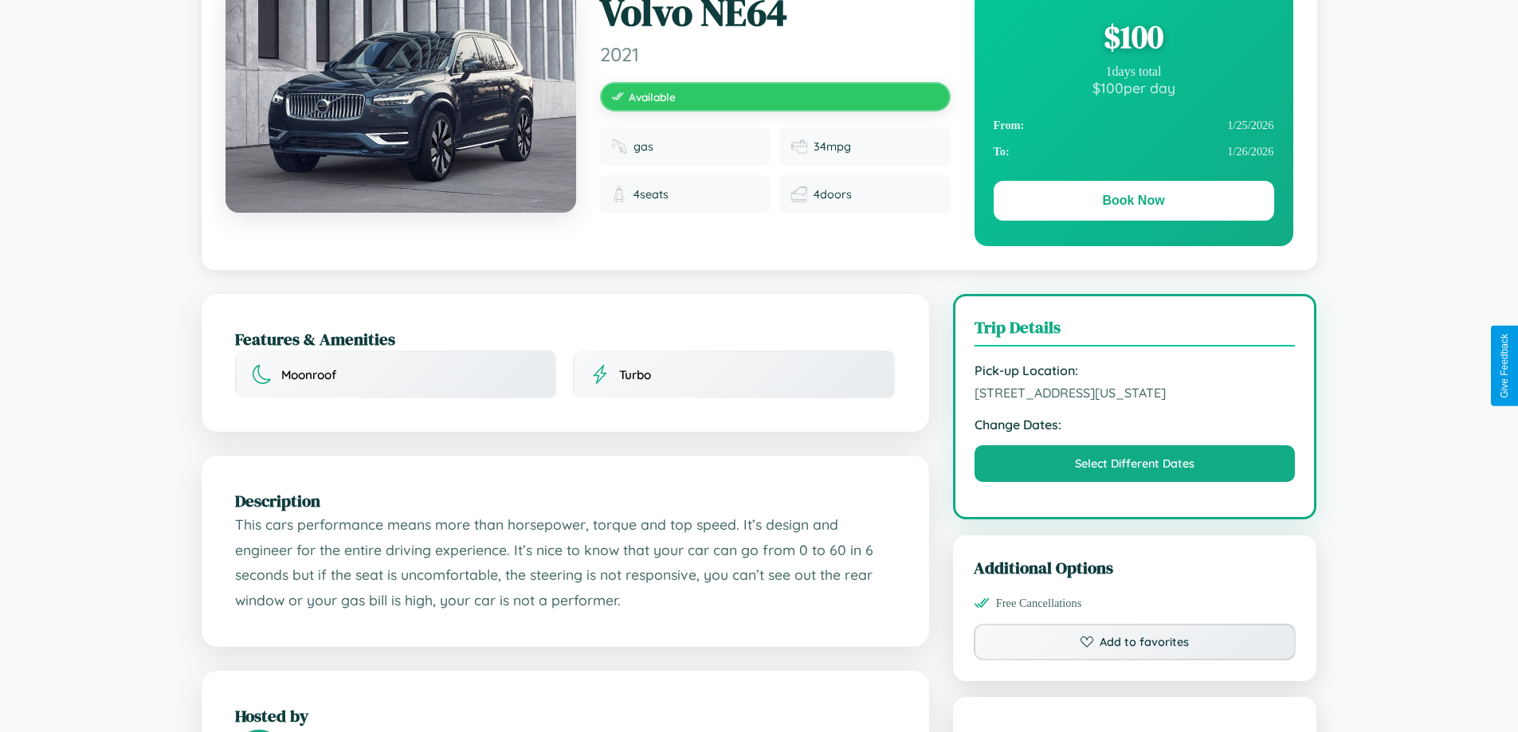
scroll to position [539, 0]
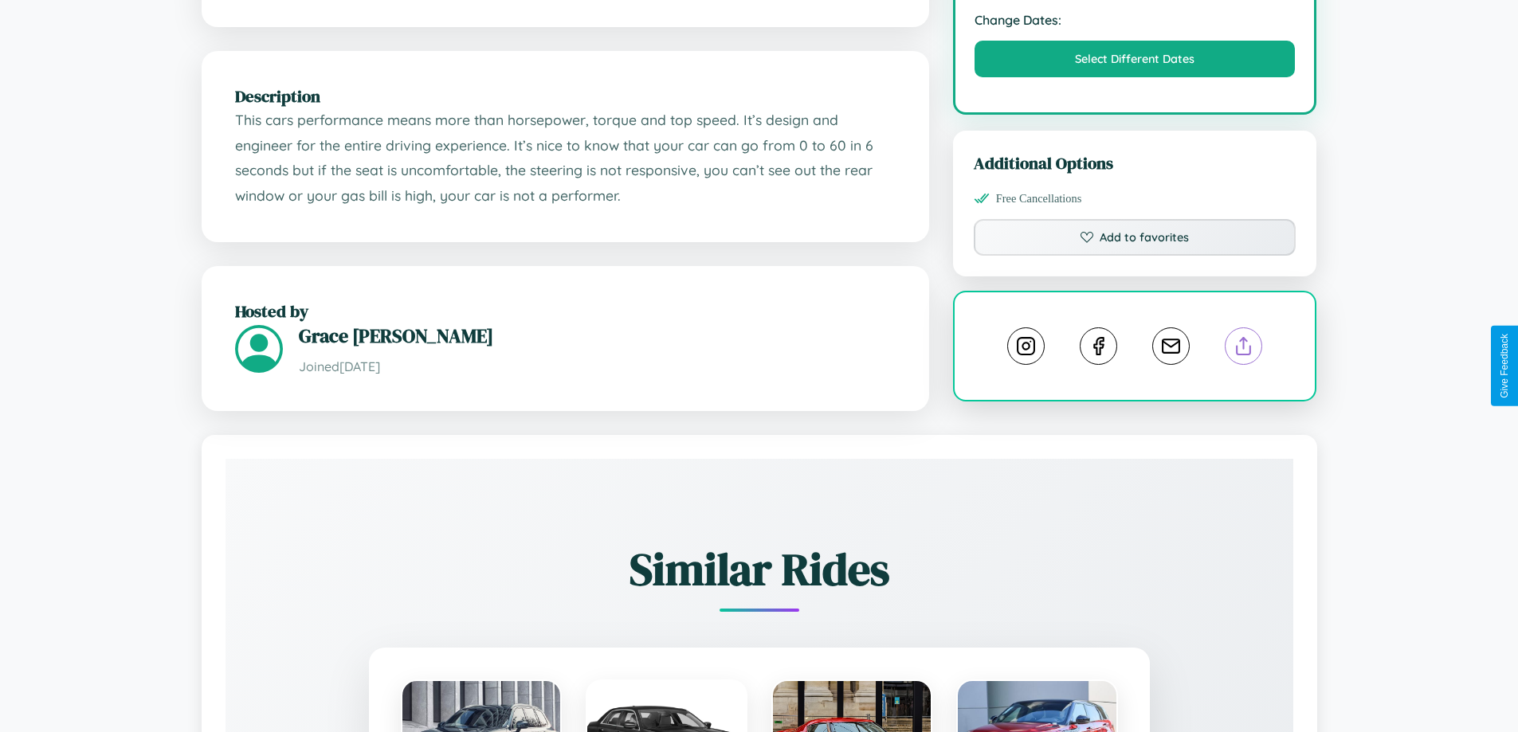
click at [1244, 349] on line at bounding box center [1244, 343] width 0 height 11
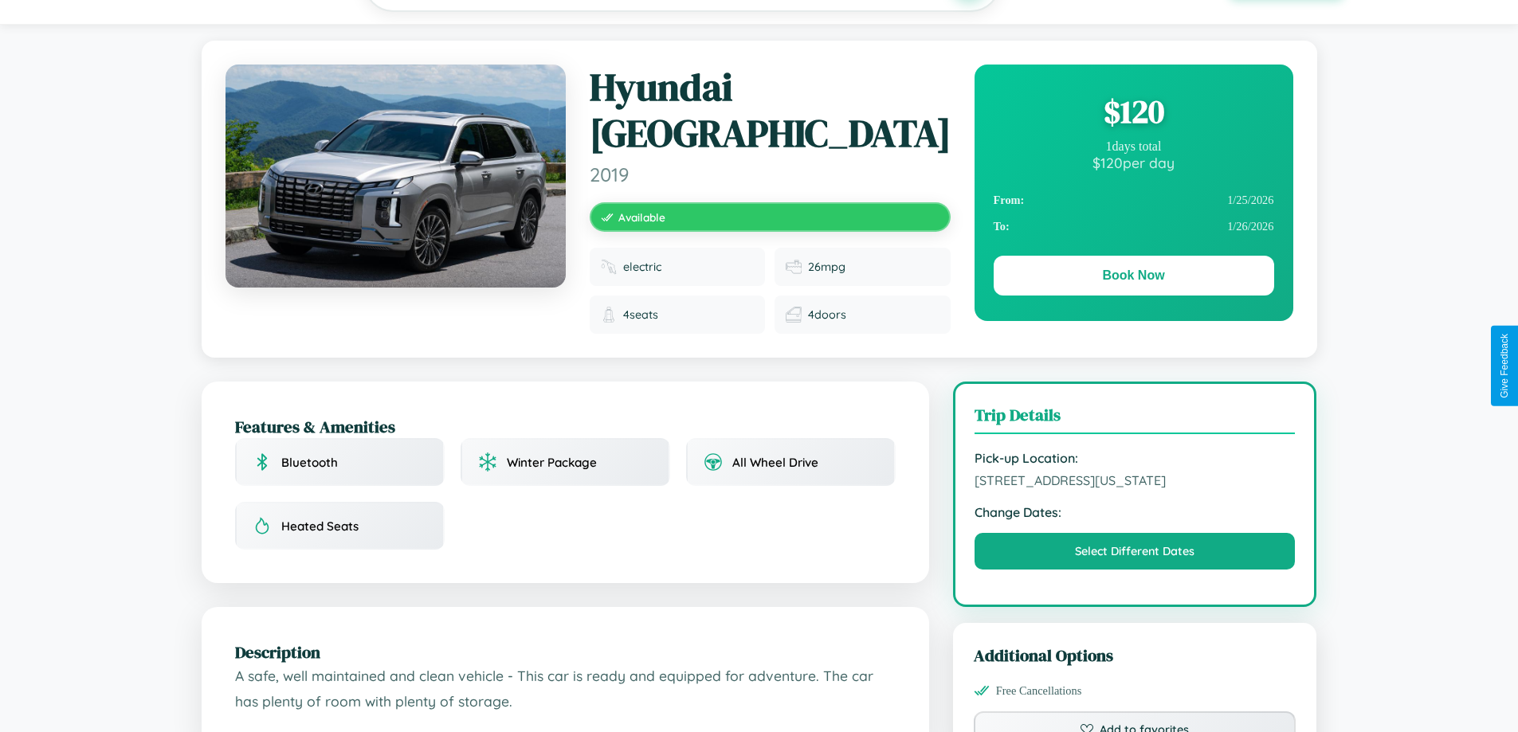
scroll to position [172, 0]
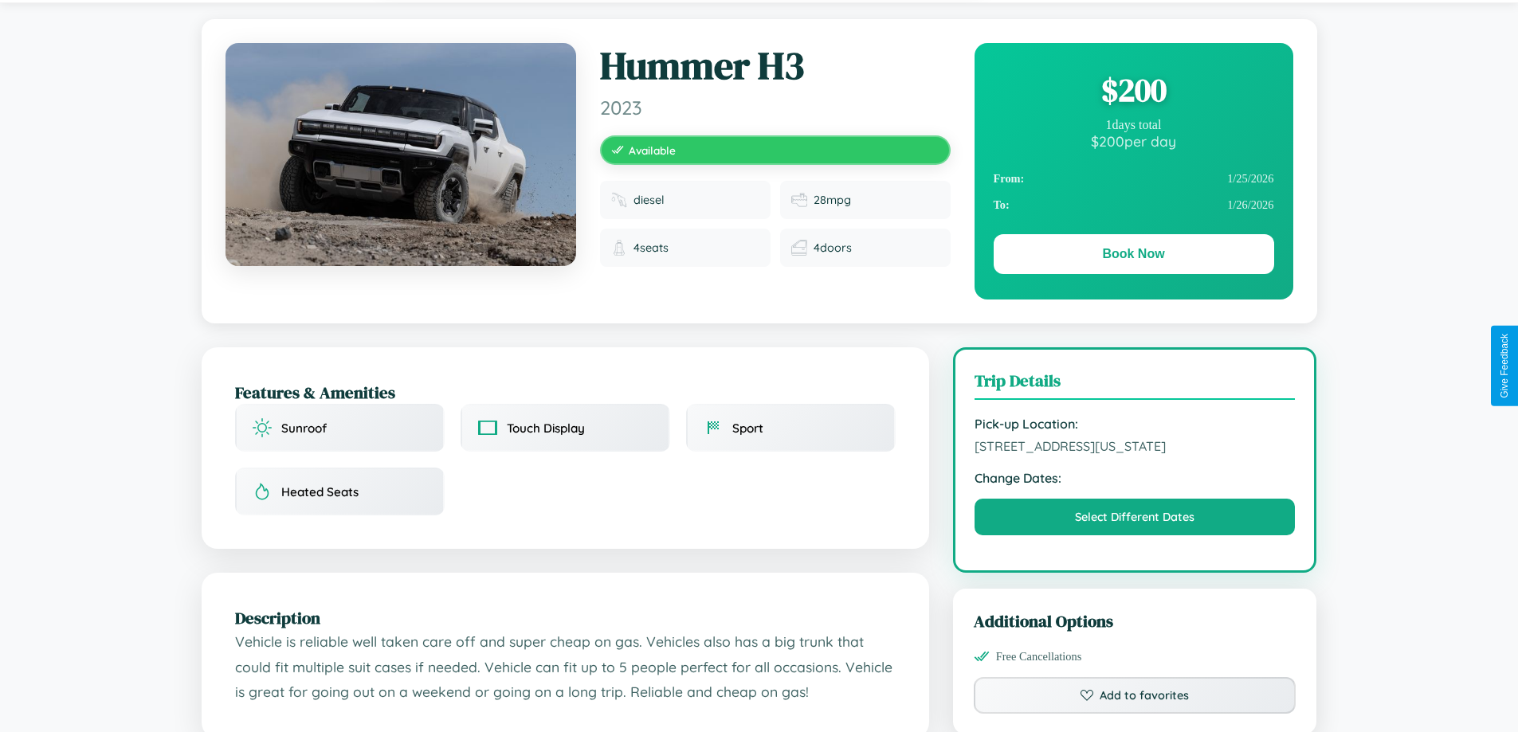
scroll to position [539, 0]
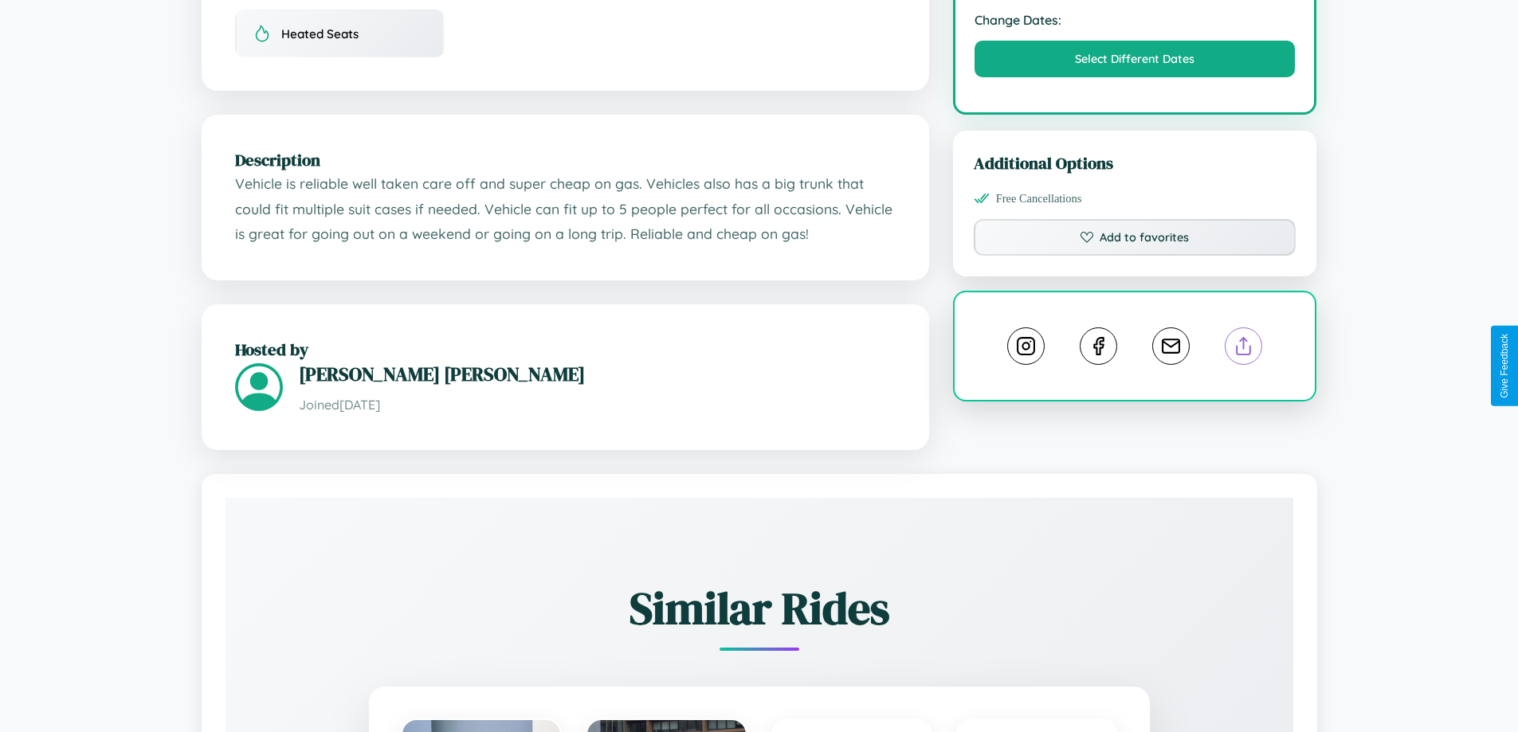
click at [1244, 349] on line at bounding box center [1244, 343] width 0 height 11
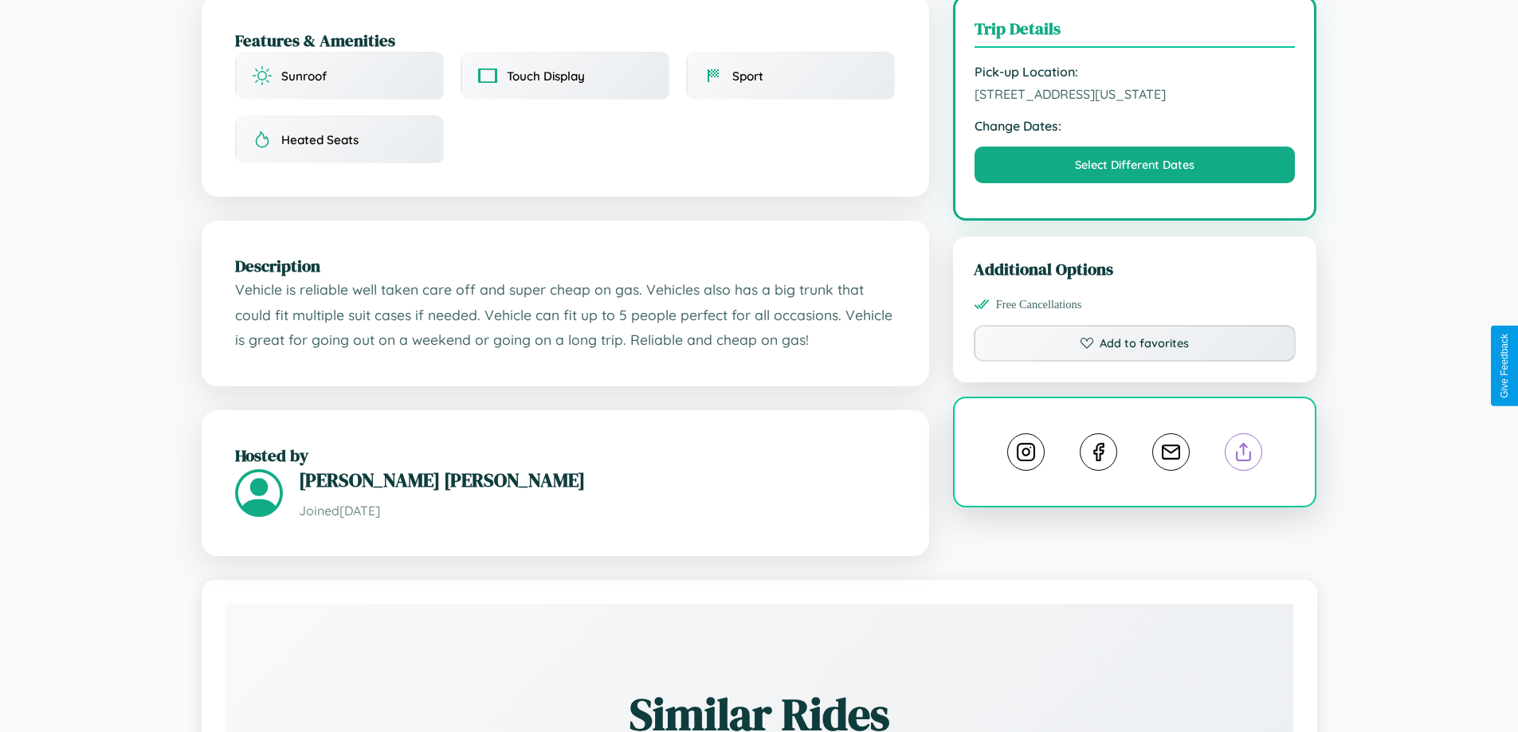
scroll to position [172, 0]
